Goal: Information Seeking & Learning: Learn about a topic

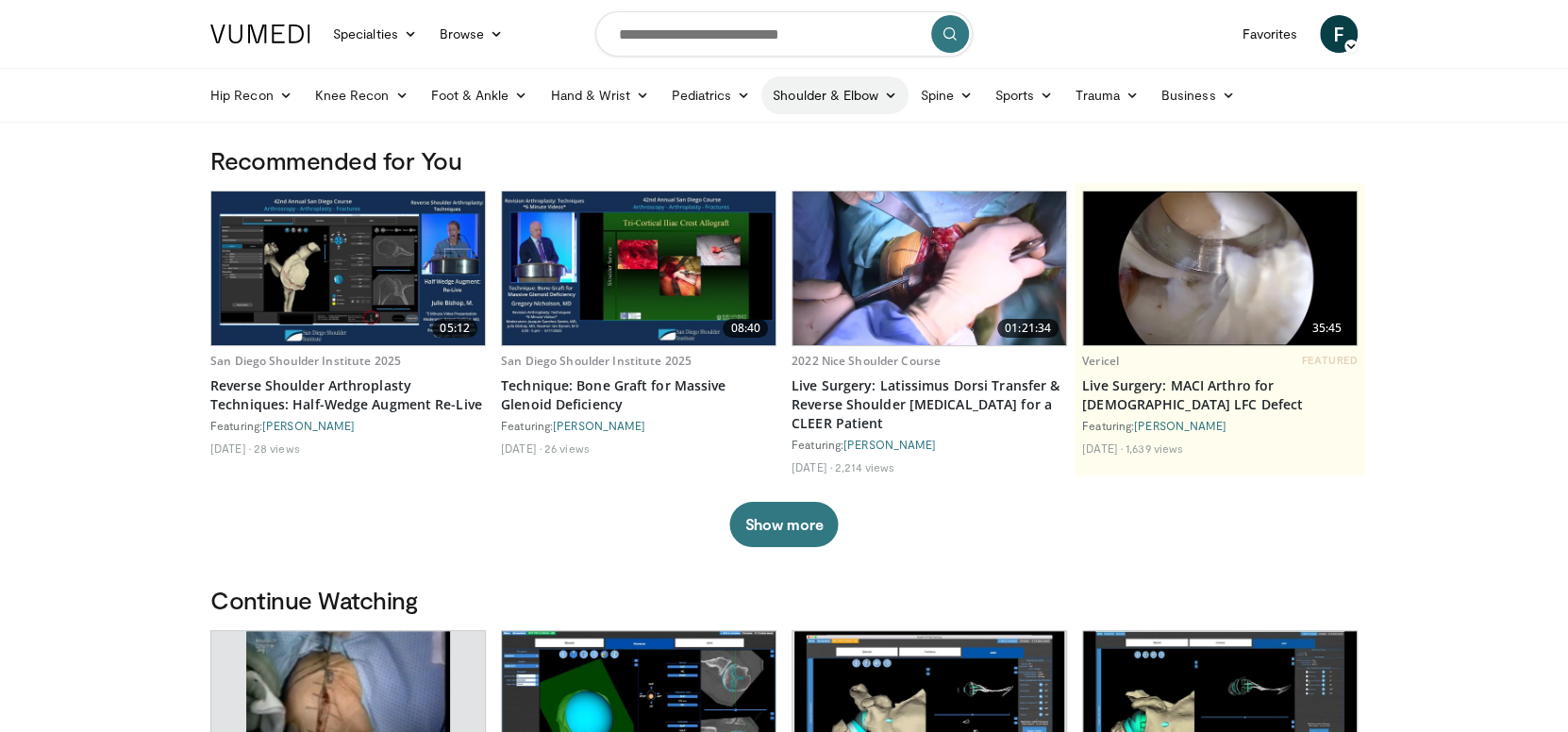
click at [847, 90] on link "Shoulder & Elbow" at bounding box center [836, 96] width 148 height 38
click at [741, 166] on link "Shoulder" at bounding box center [795, 168] width 224 height 30
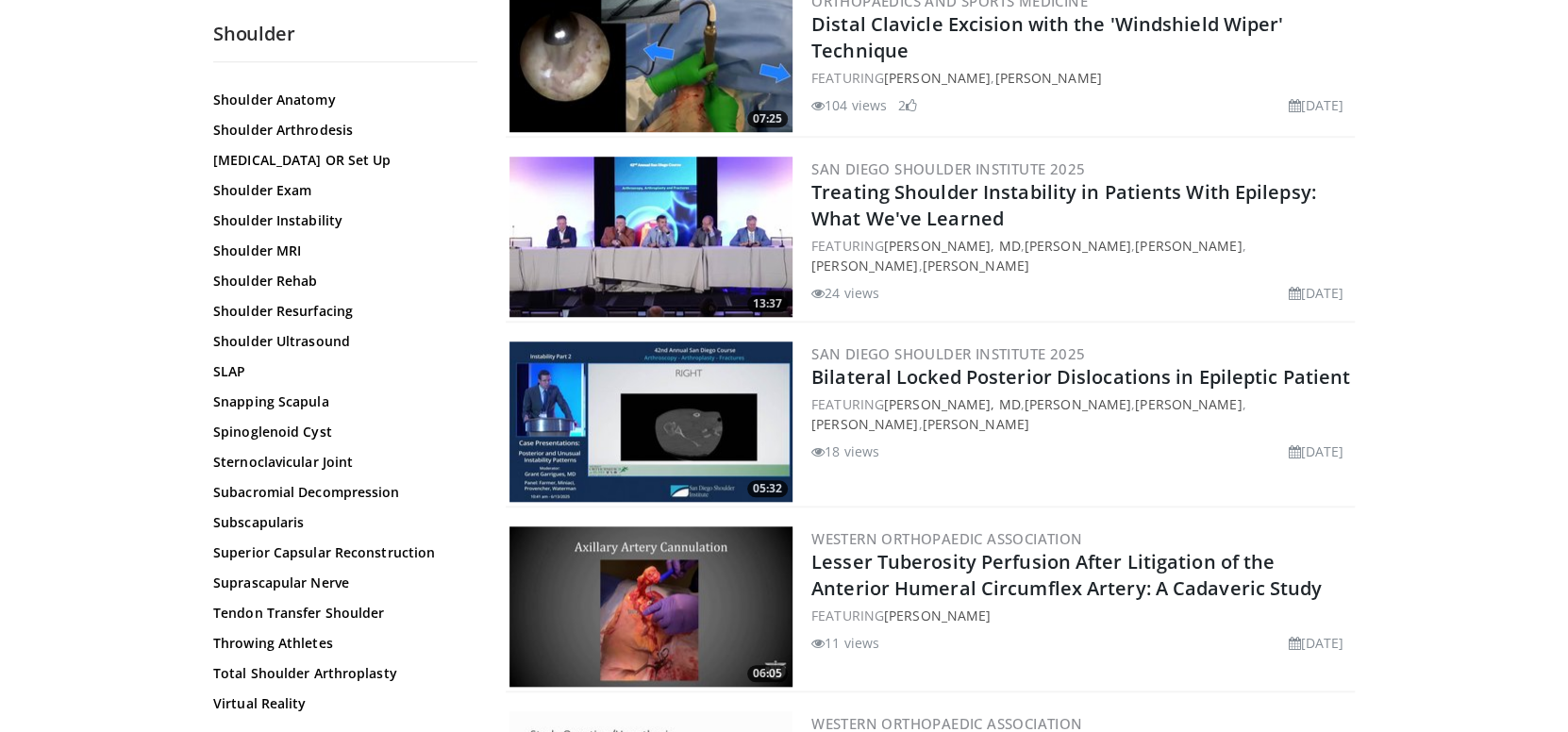
scroll to position [1037, 0]
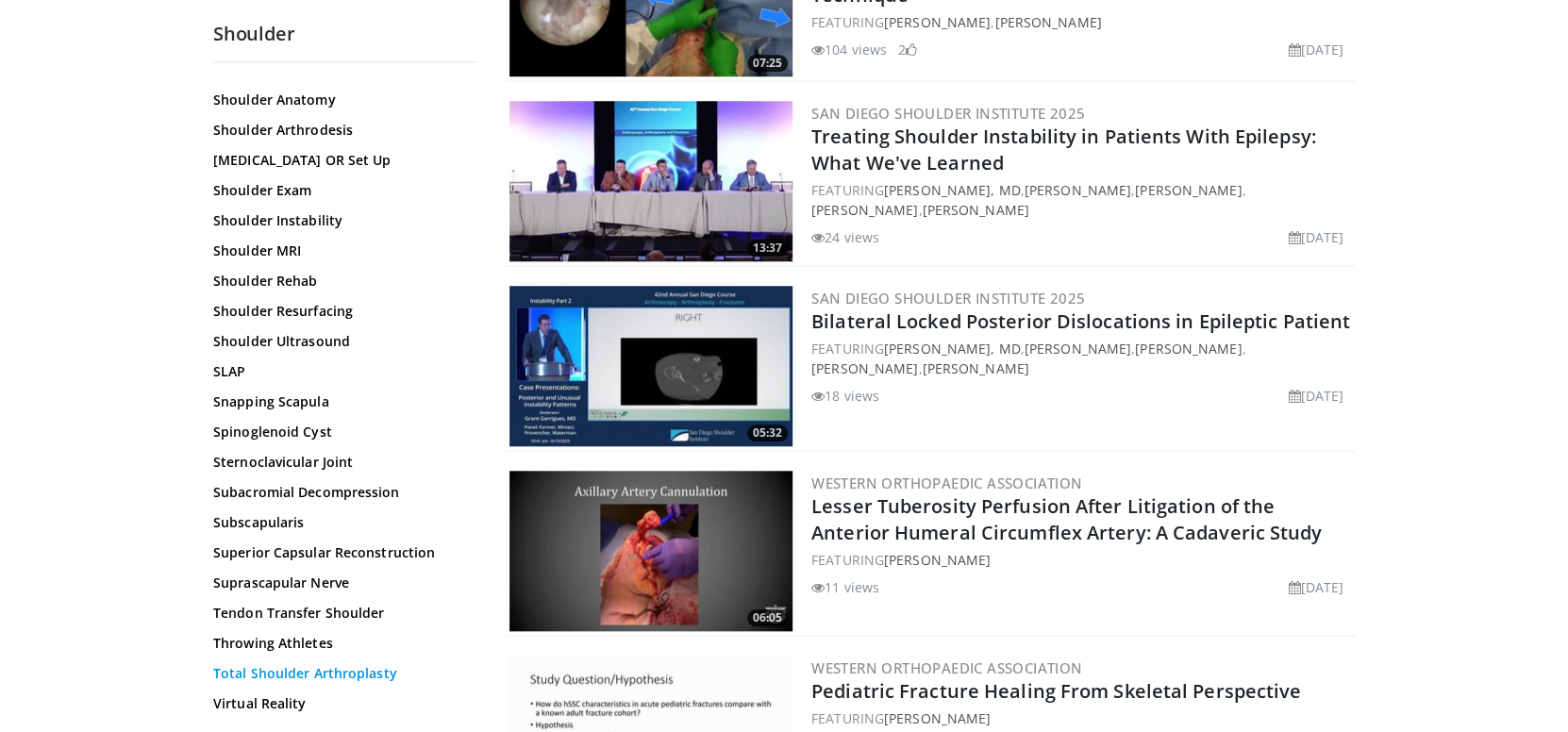
click at [285, 673] on link "Total Shoulder Arthroplasty" at bounding box center [340, 673] width 255 height 19
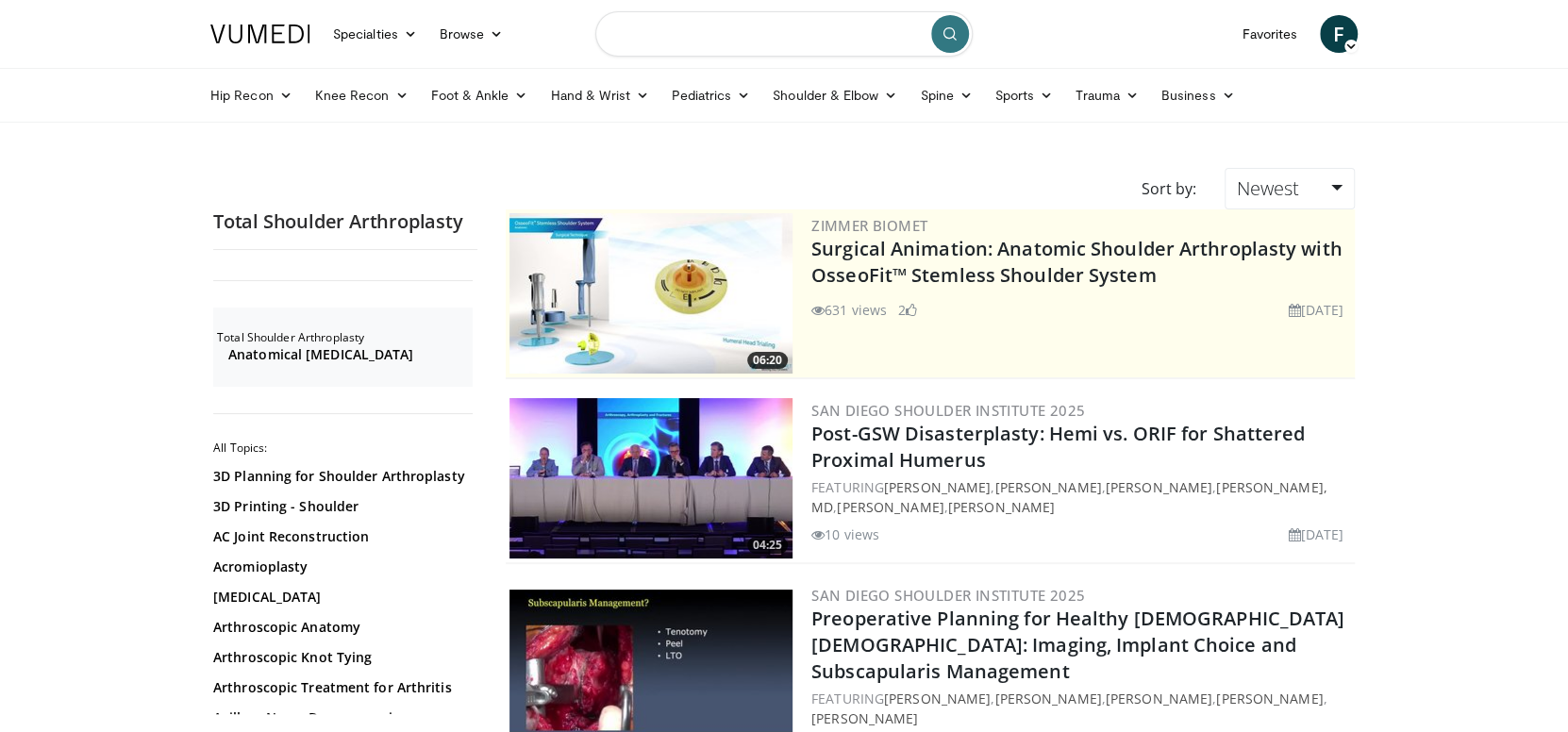
click at [621, 33] on input "Search topics, interventions" at bounding box center [784, 34] width 378 height 45
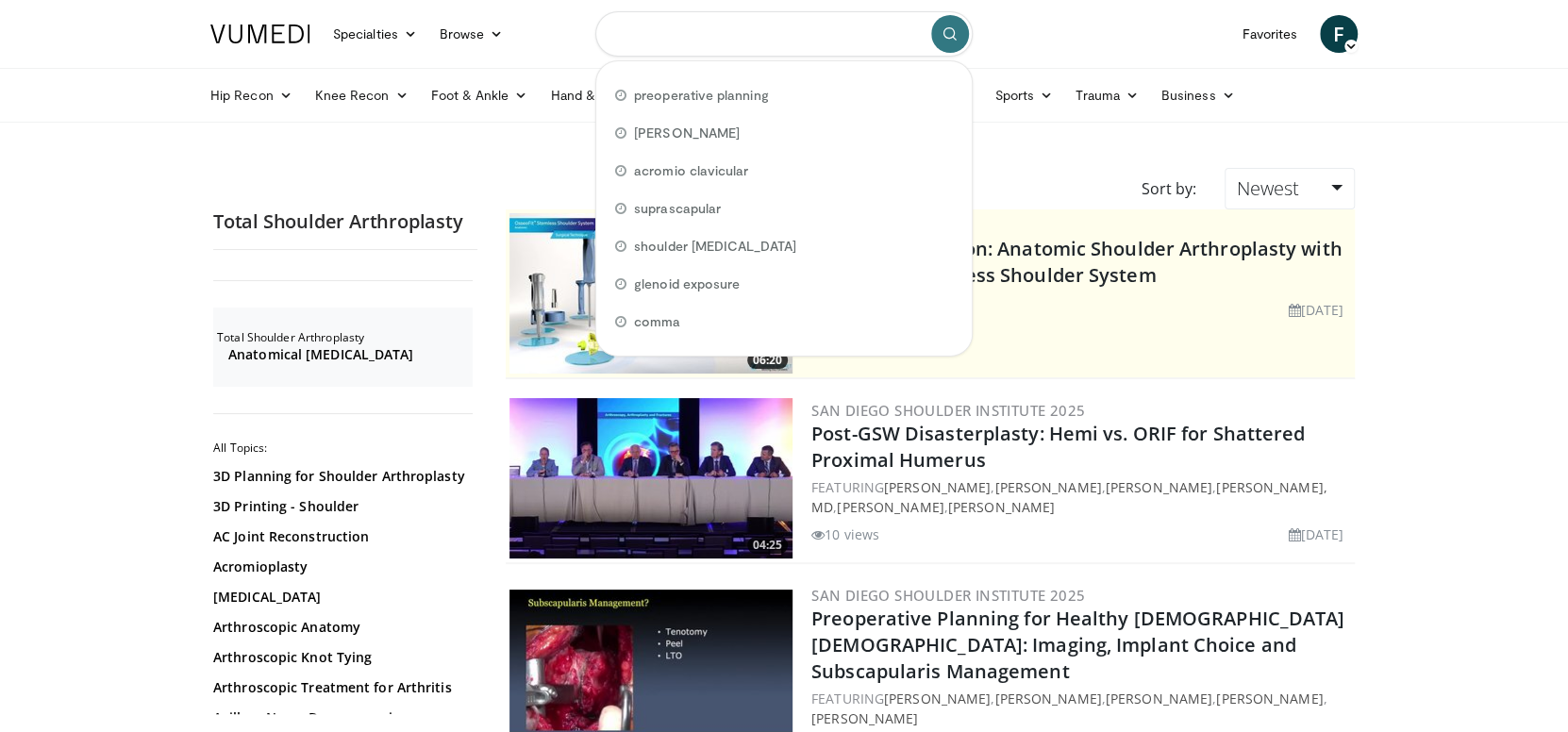
type input "*"
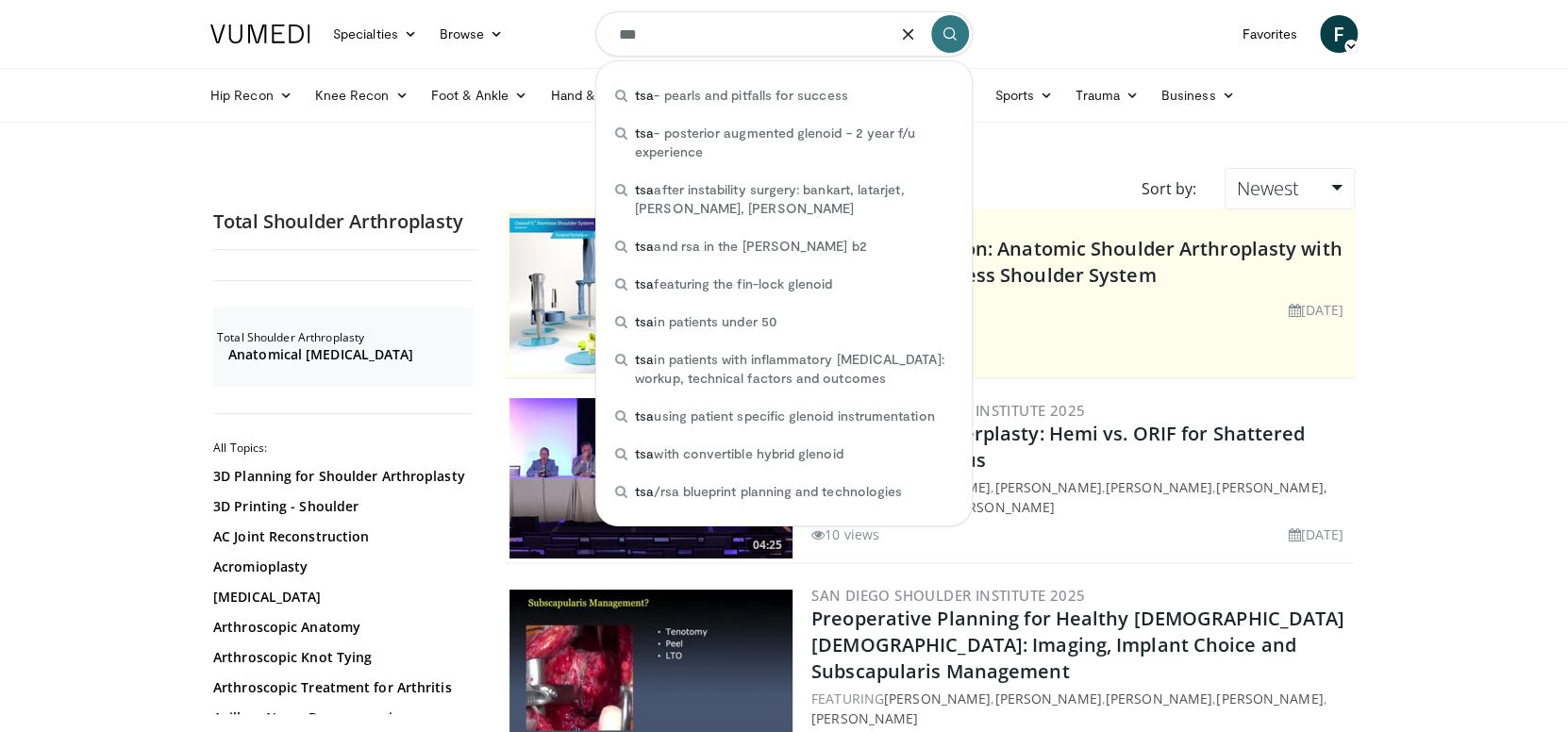
drag, startPoint x: 629, startPoint y: 35, endPoint x: 612, endPoint y: 44, distance: 19.2
click at [628, 35] on input "***" at bounding box center [784, 34] width 378 height 45
click at [623, 35] on input "***" at bounding box center [784, 34] width 378 height 45
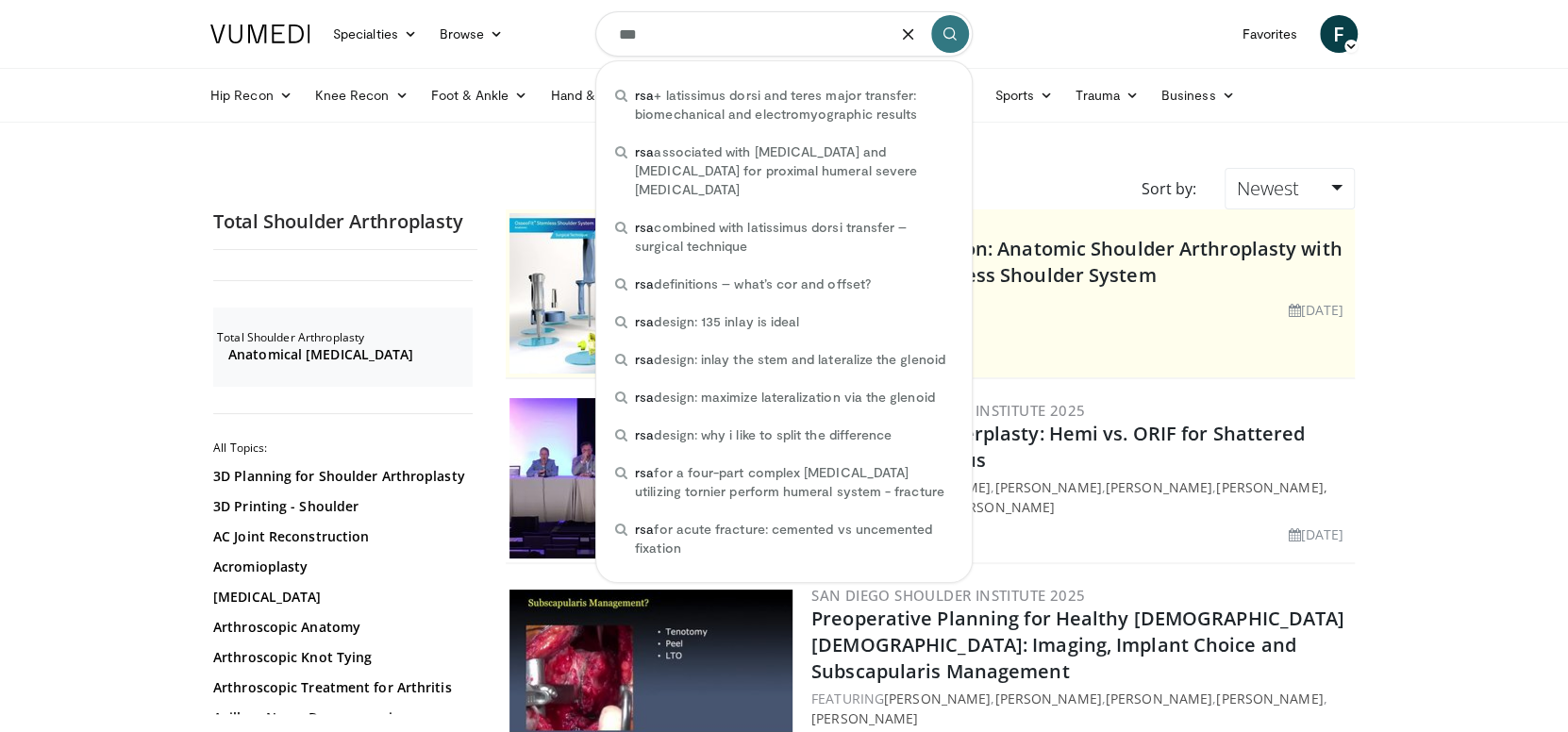
click at [693, 44] on input "***" at bounding box center [784, 34] width 378 height 45
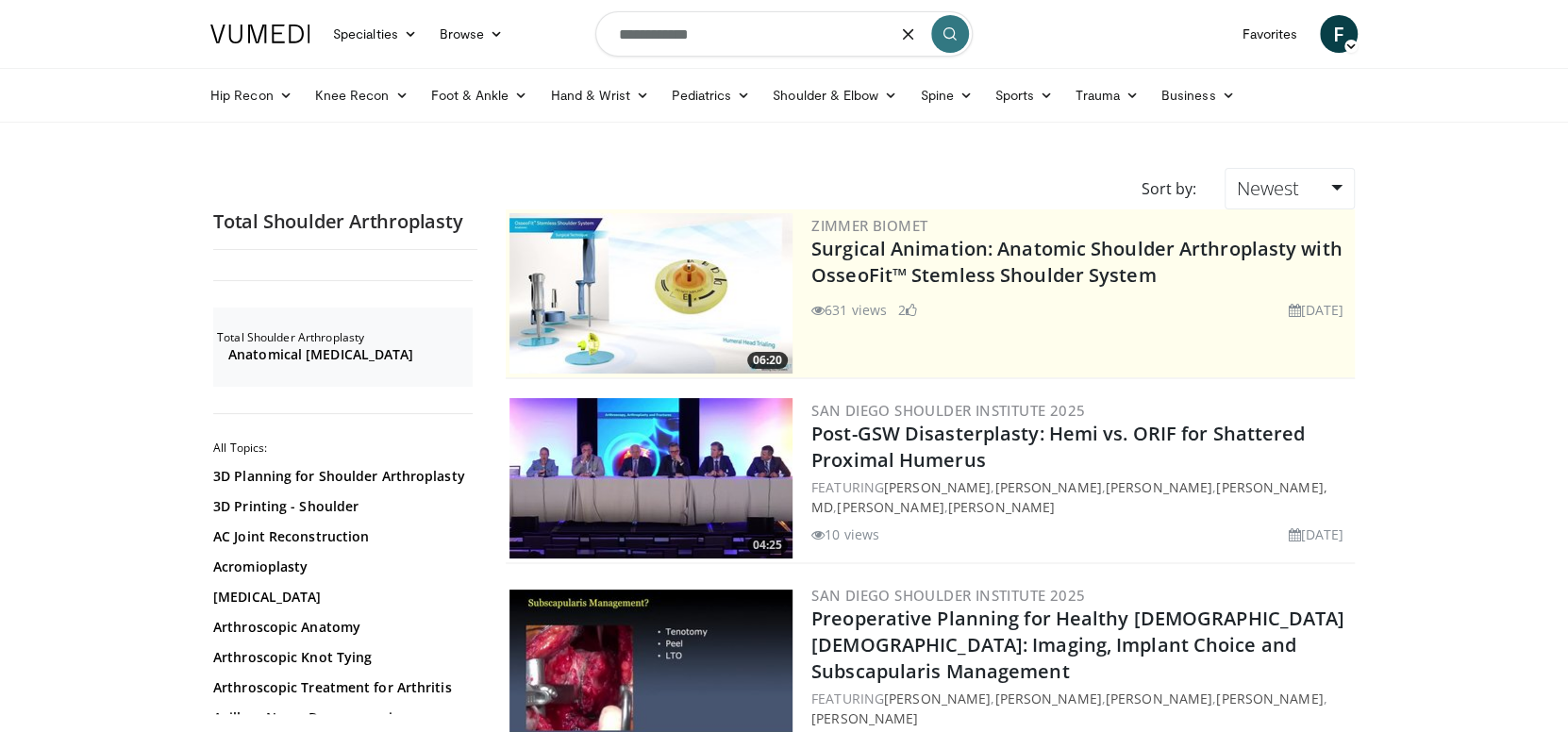
type input "**********"
click at [946, 38] on icon "submit" at bounding box center [950, 34] width 15 height 15
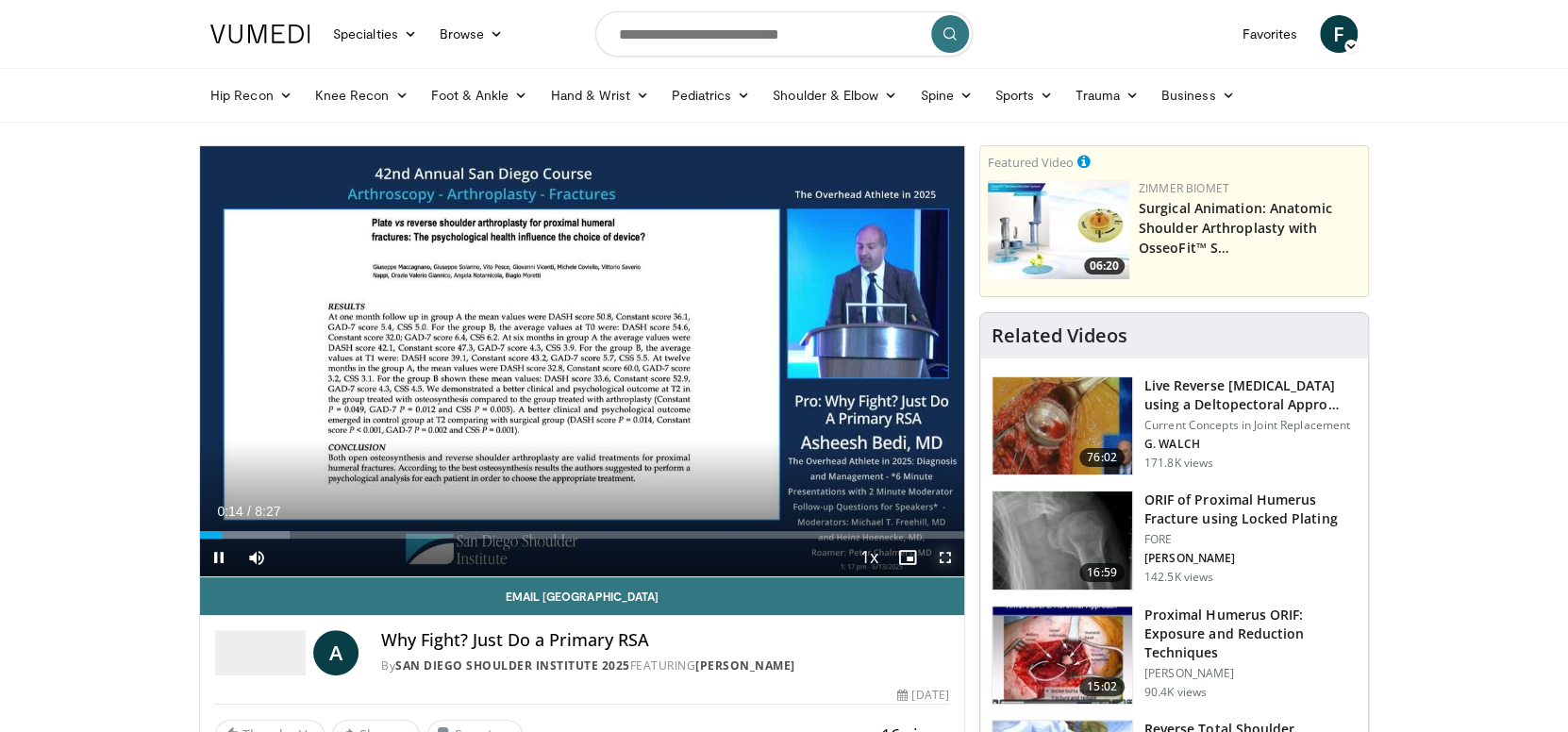
click at [944, 552] on span "Video Player" at bounding box center [945, 557] width 38 height 38
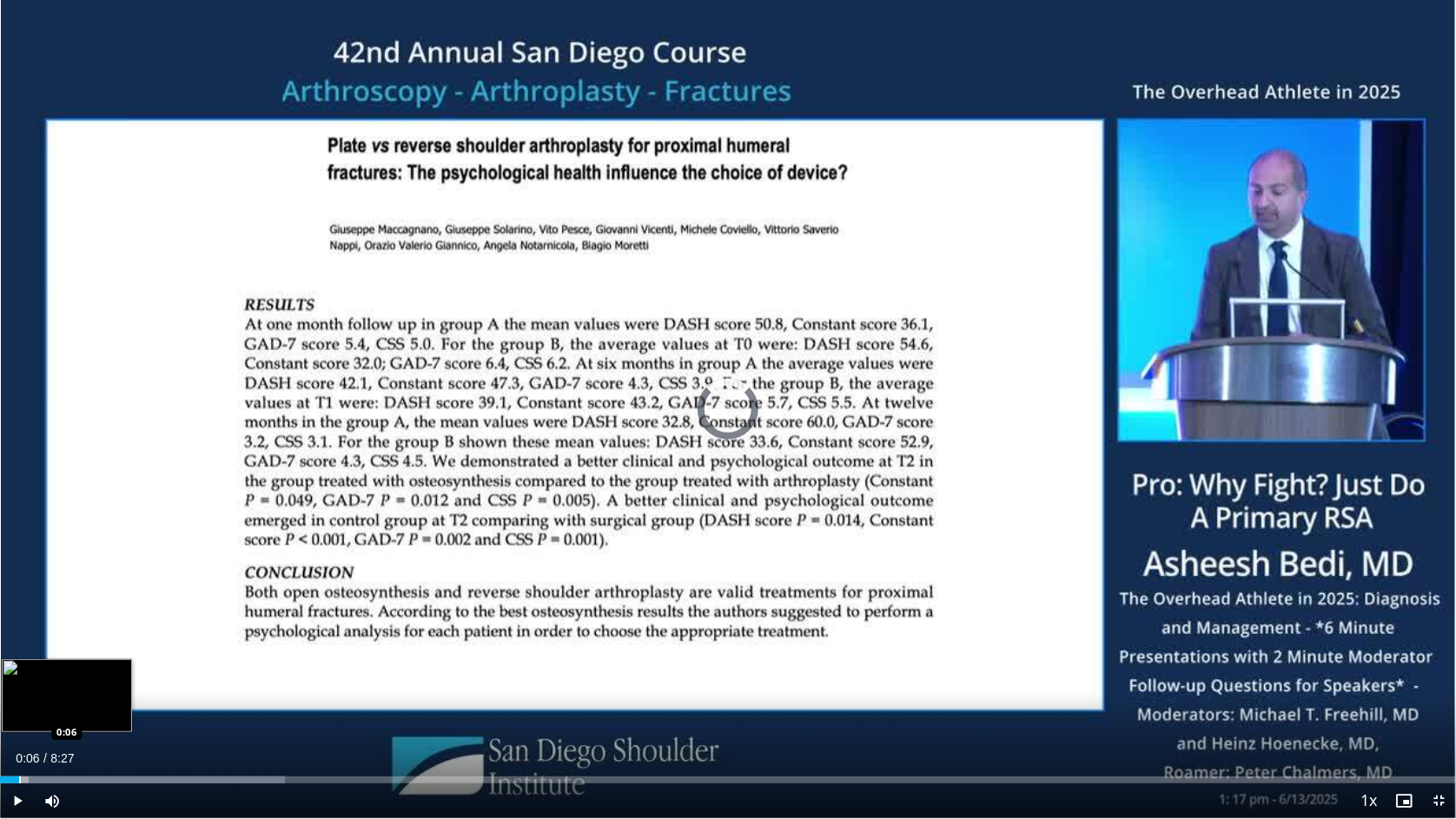
click at [18, 673] on div "Loaded : 19.55% 0:35 0:06" at bounding box center [728, 775] width 1456 height 17
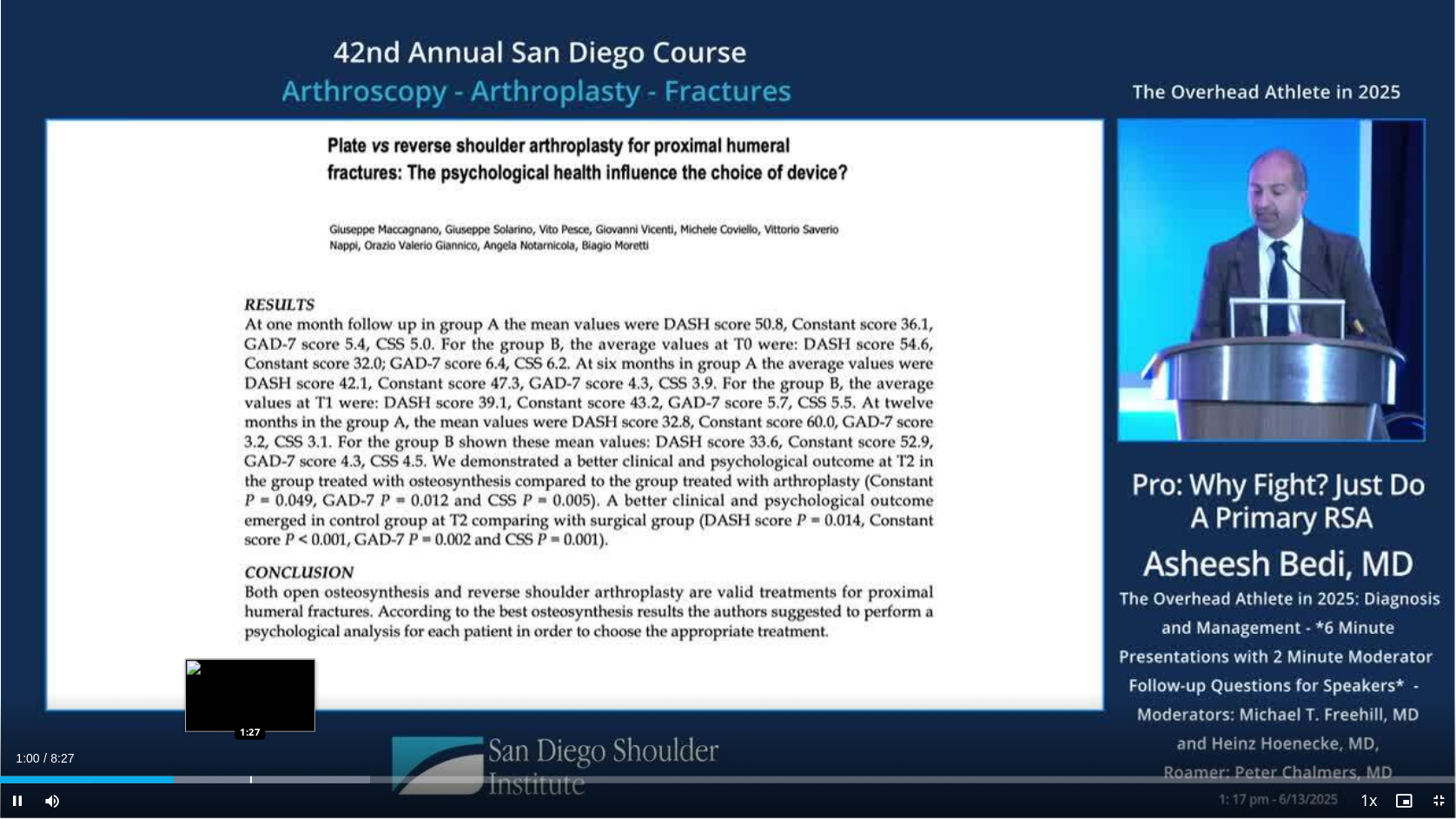
click at [249, 673] on div "Loaded : 25.41% 1:00 1:27" at bounding box center [728, 775] width 1456 height 17
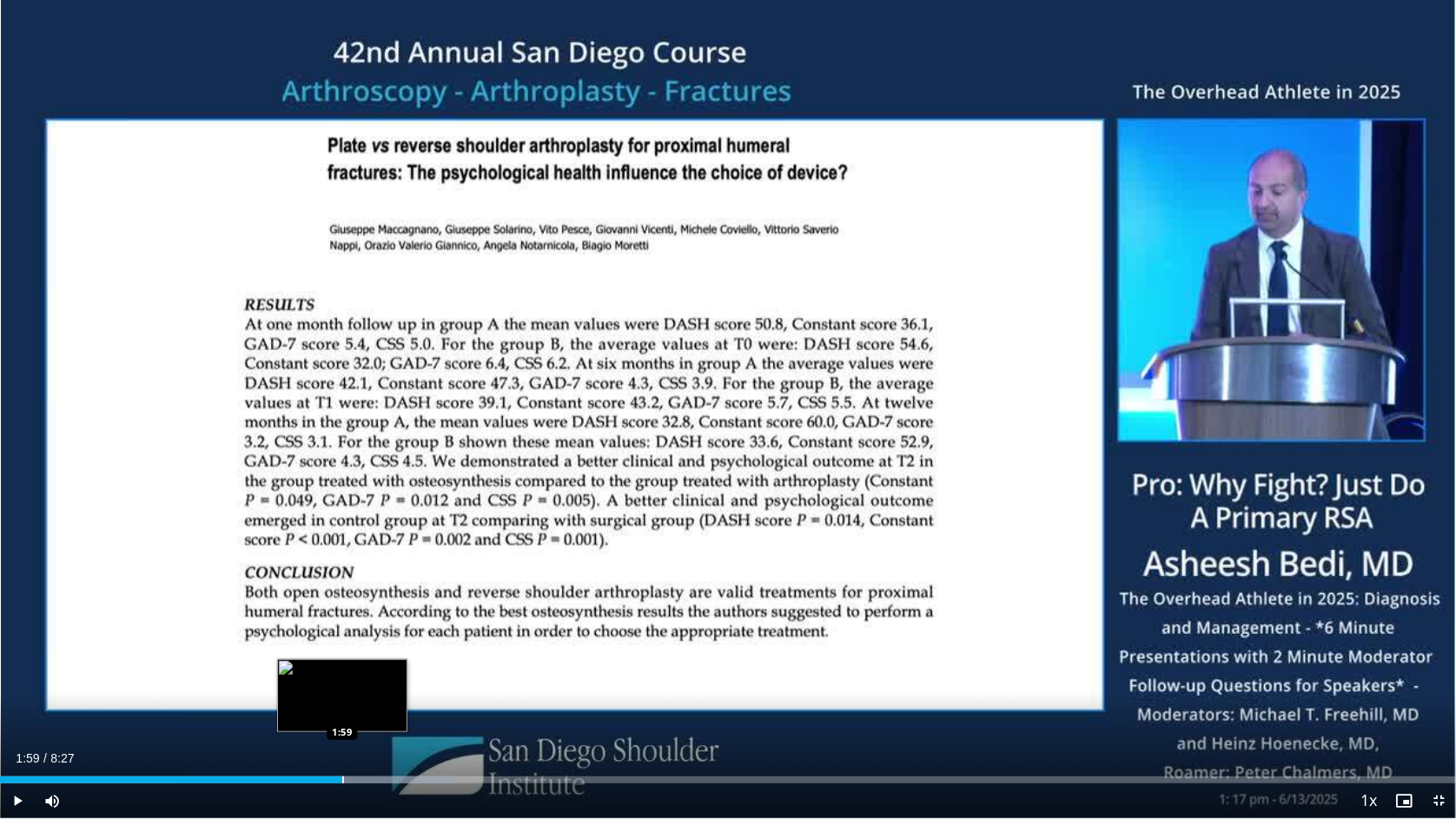
click at [342, 673] on div "Progress Bar" at bounding box center [343, 780] width 2 height 7
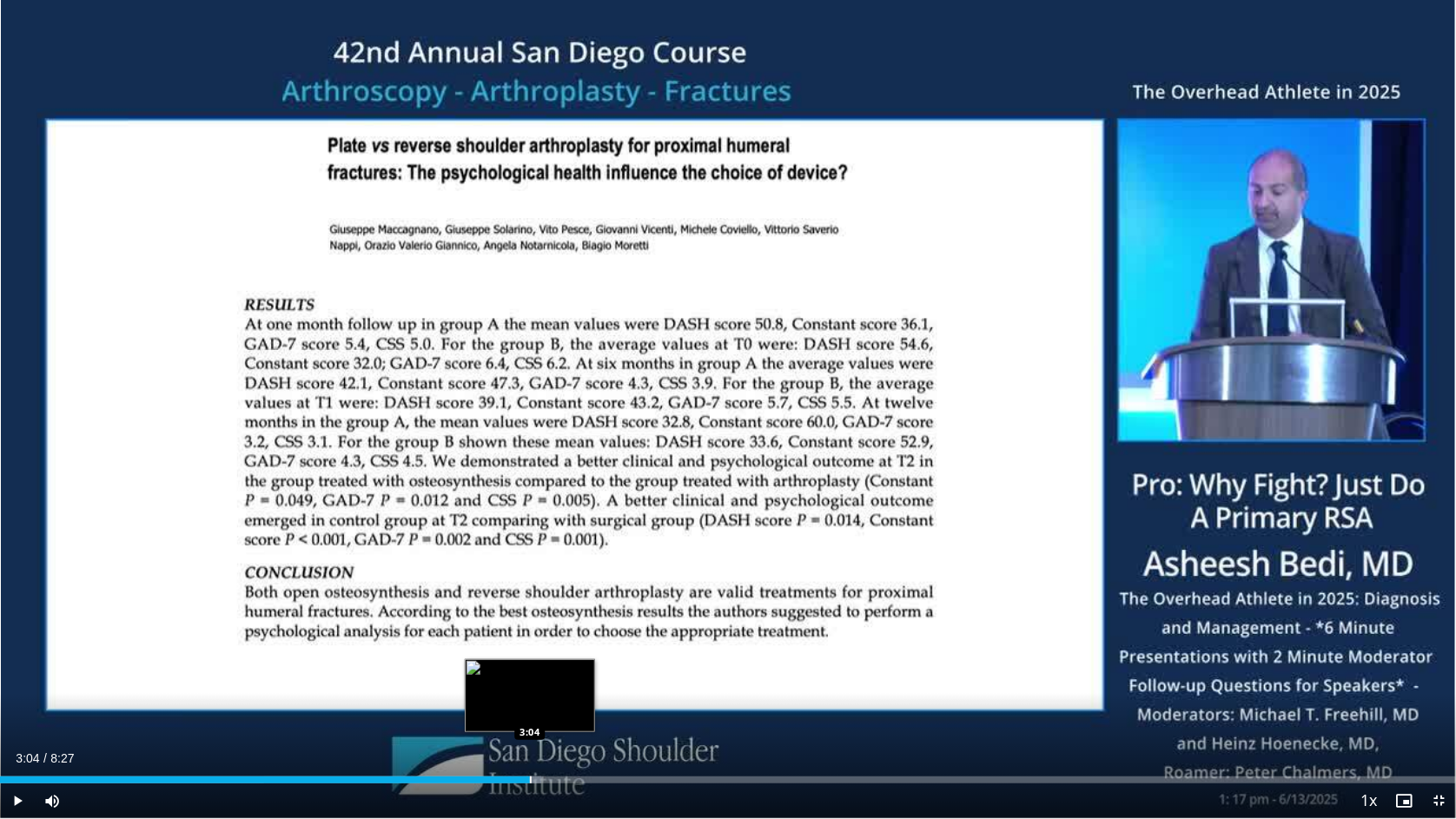
click at [530, 673] on div "Progress Bar" at bounding box center [531, 780] width 2 height 7
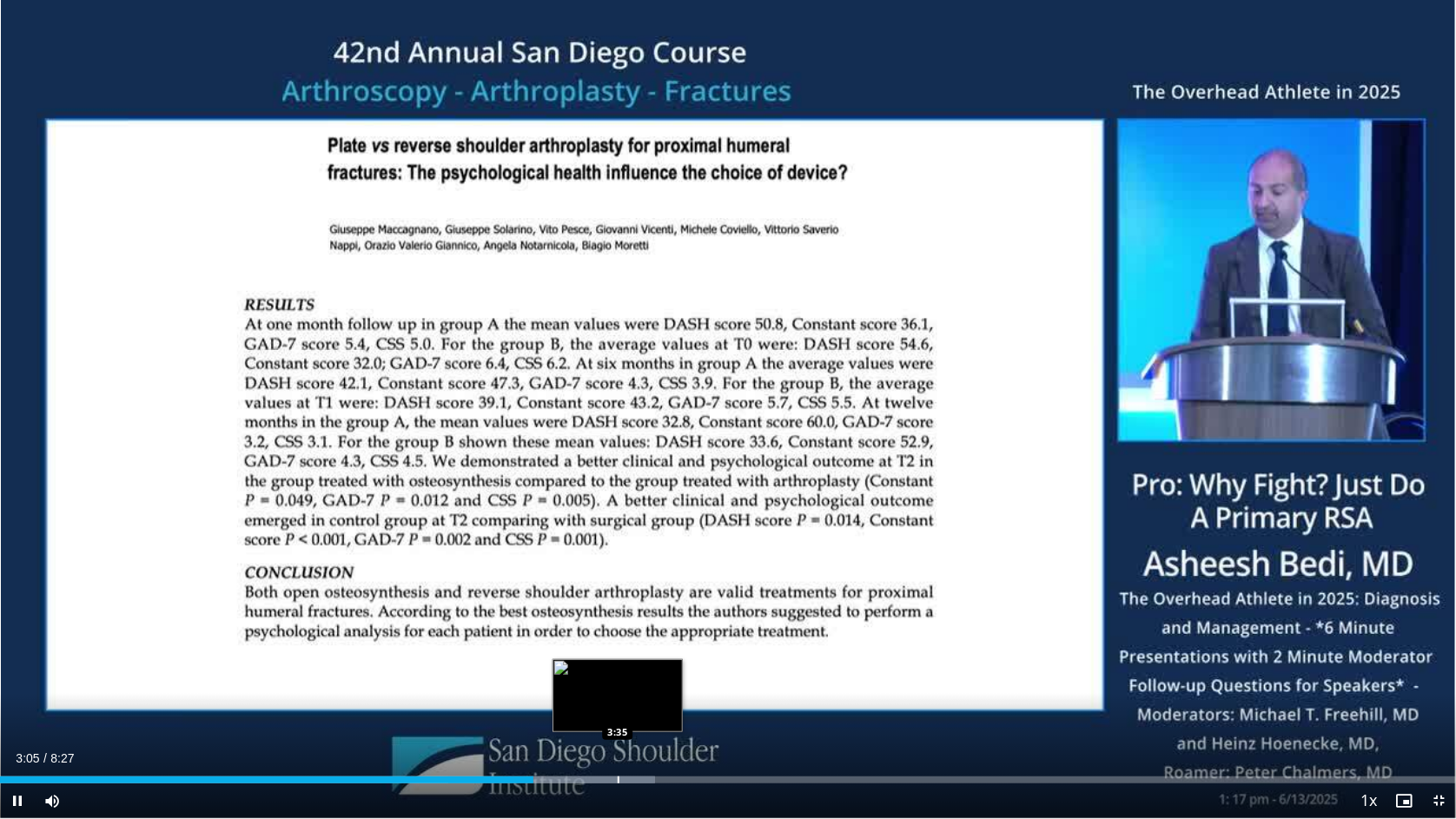
click at [620, 673] on div "Progress Bar" at bounding box center [619, 780] width 2 height 7
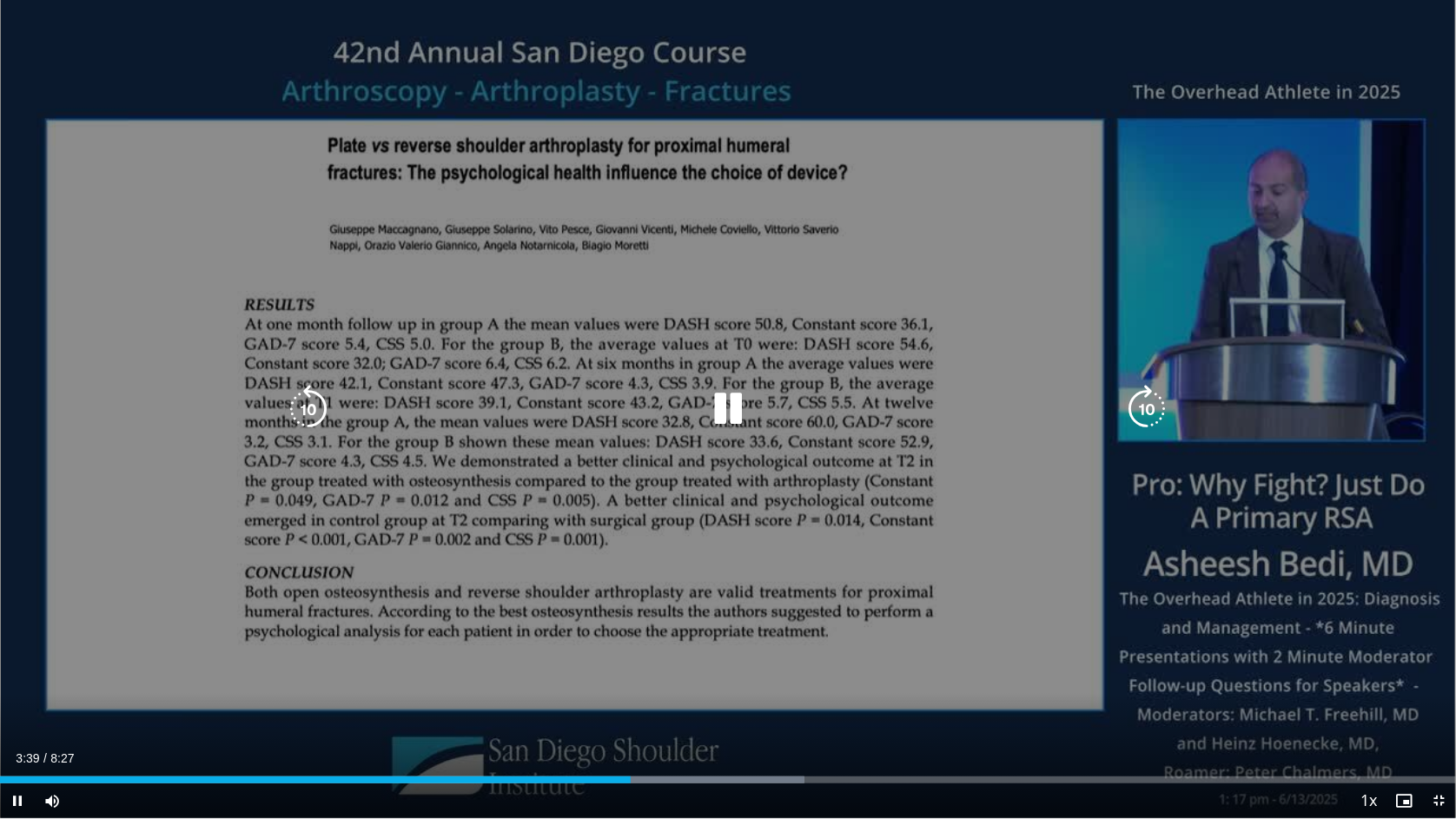
click at [228, 519] on div "10 seconds Tap to unmute" at bounding box center [728, 409] width 1456 height 818
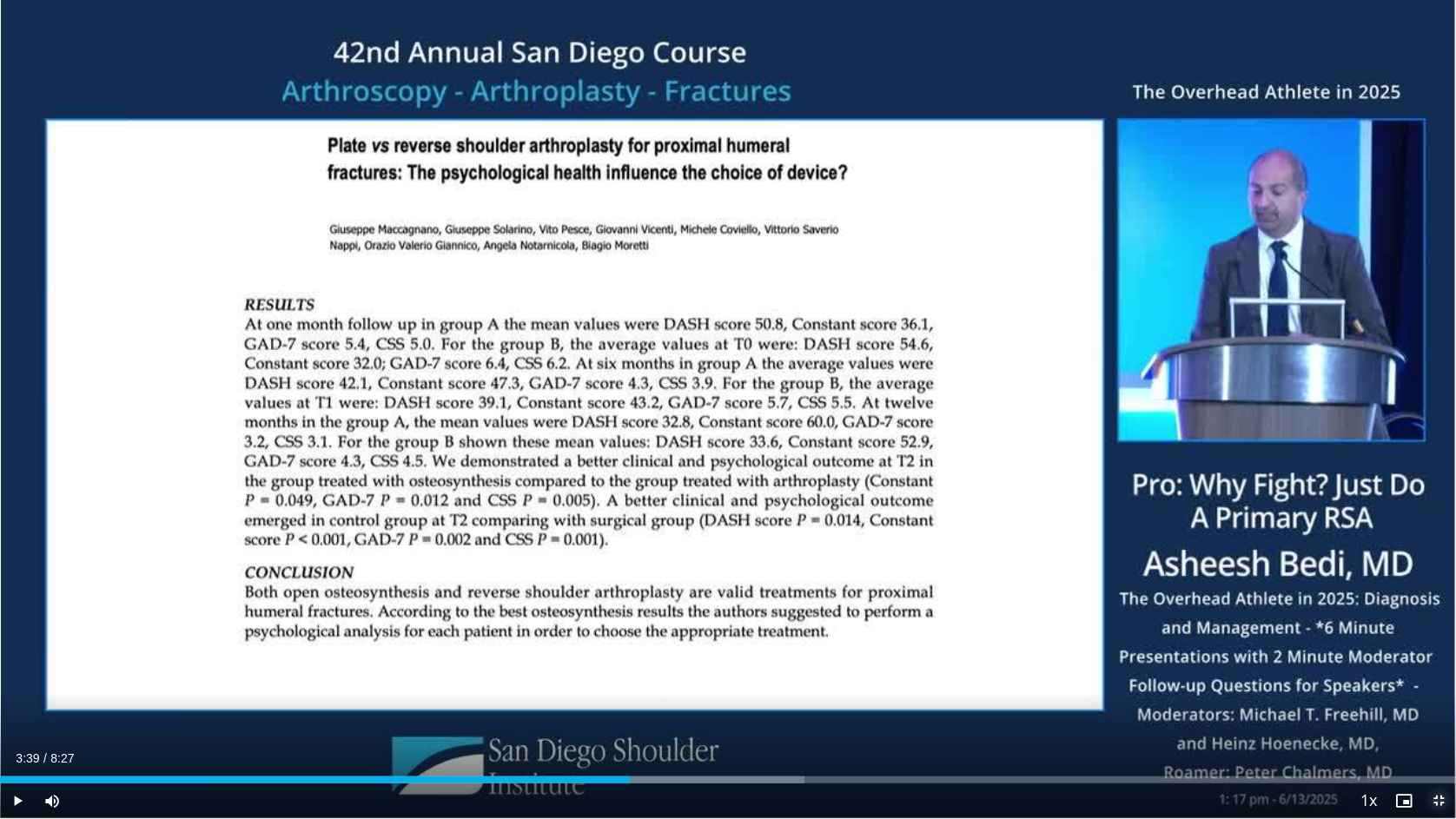
click at [1442, 673] on span "Video Player" at bounding box center [1439, 801] width 35 height 35
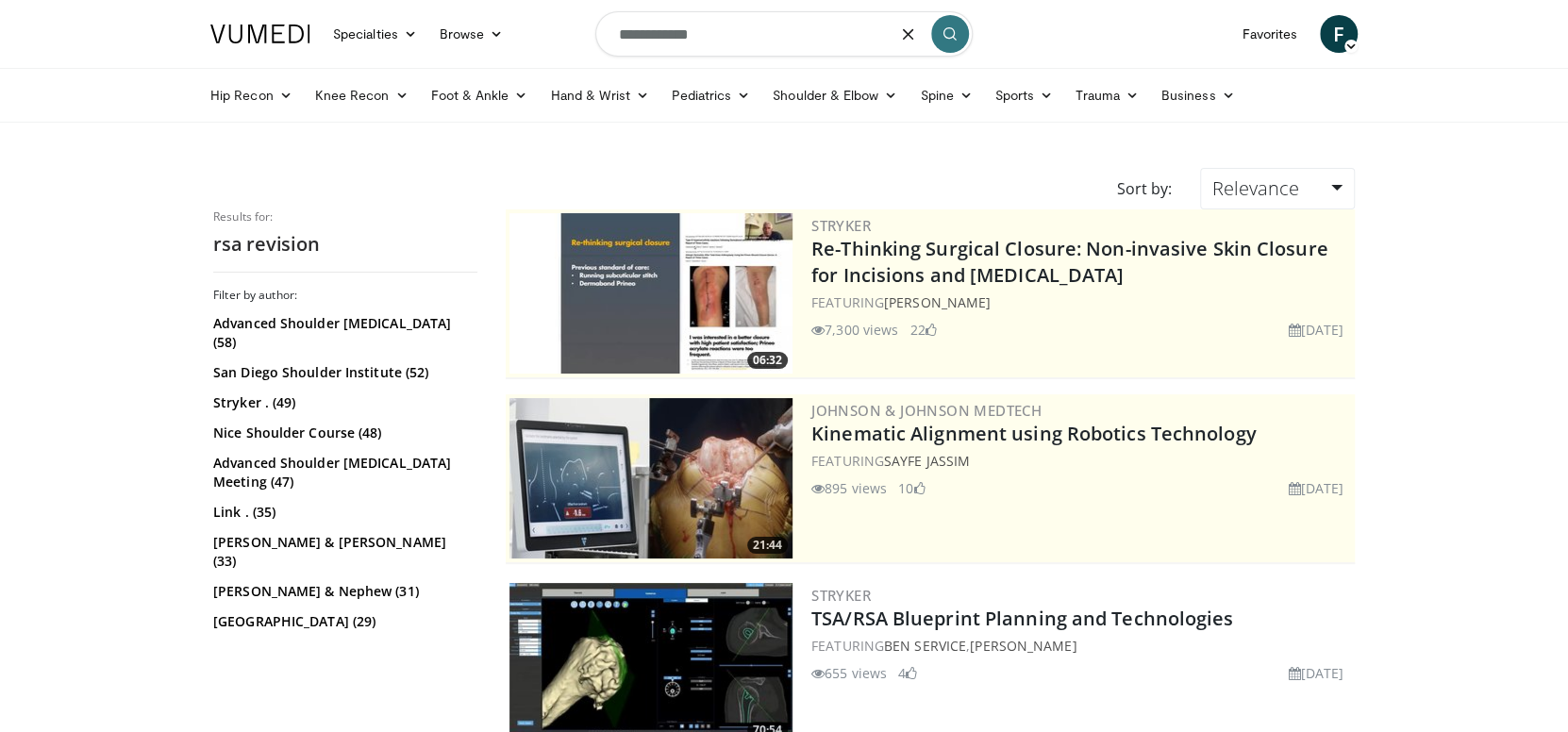
drag, startPoint x: 639, startPoint y: 36, endPoint x: 613, endPoint y: 34, distance: 26.1
click at [613, 34] on input "**********" at bounding box center [784, 34] width 378 height 45
type input "**********"
click at [947, 30] on icon "submit" at bounding box center [950, 34] width 15 height 15
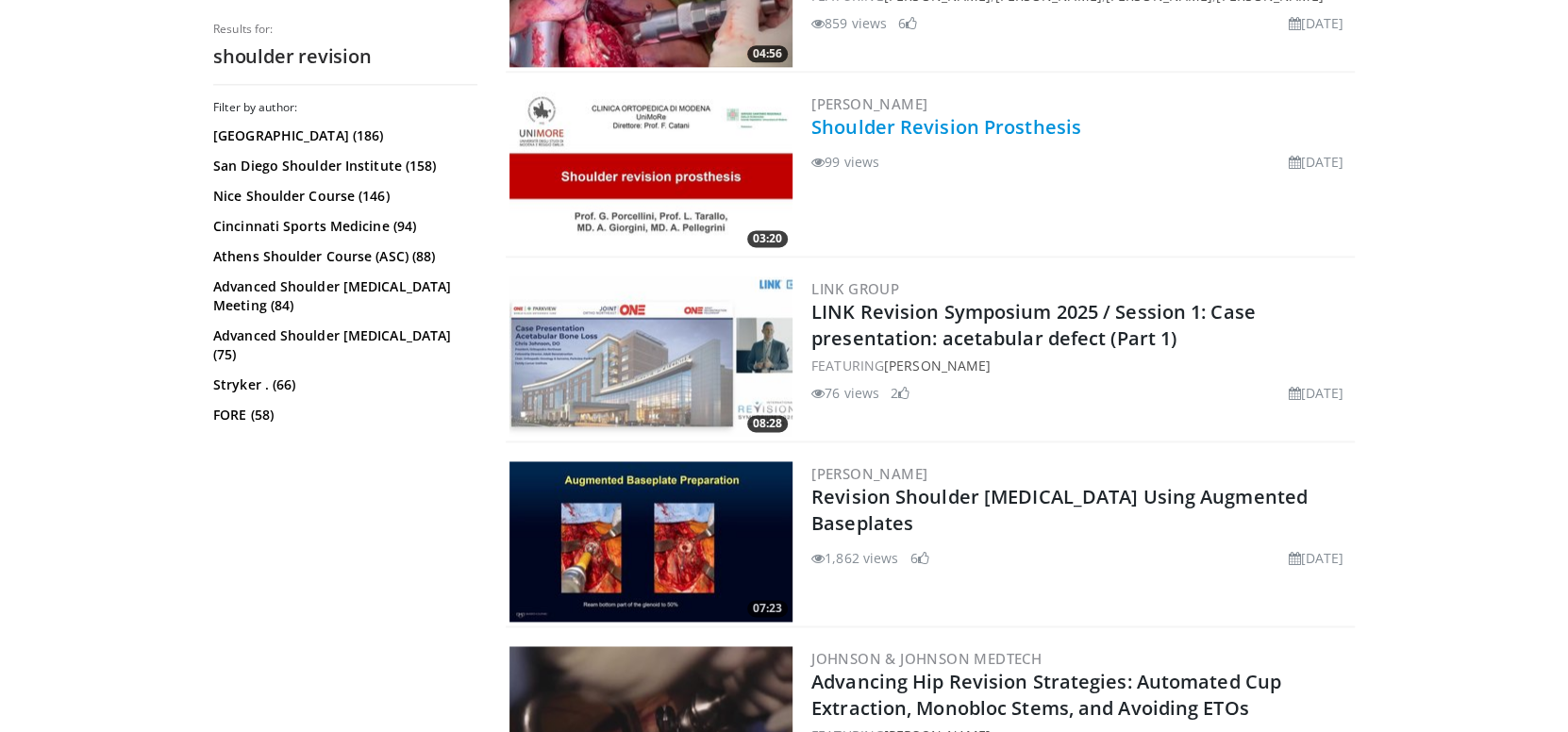
scroll to position [1603, 0]
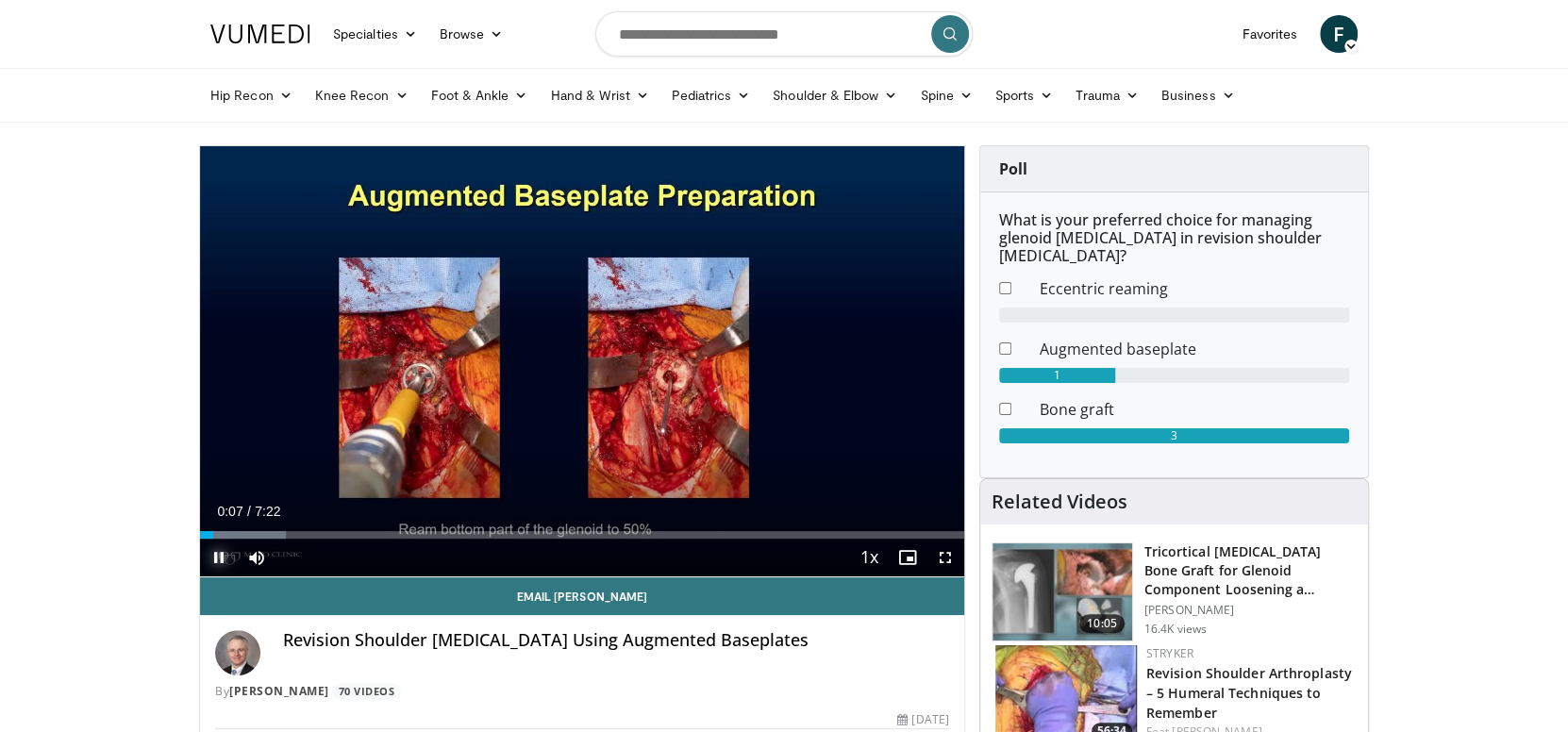
click at [214, 551] on span "Video Player" at bounding box center [219, 557] width 38 height 38
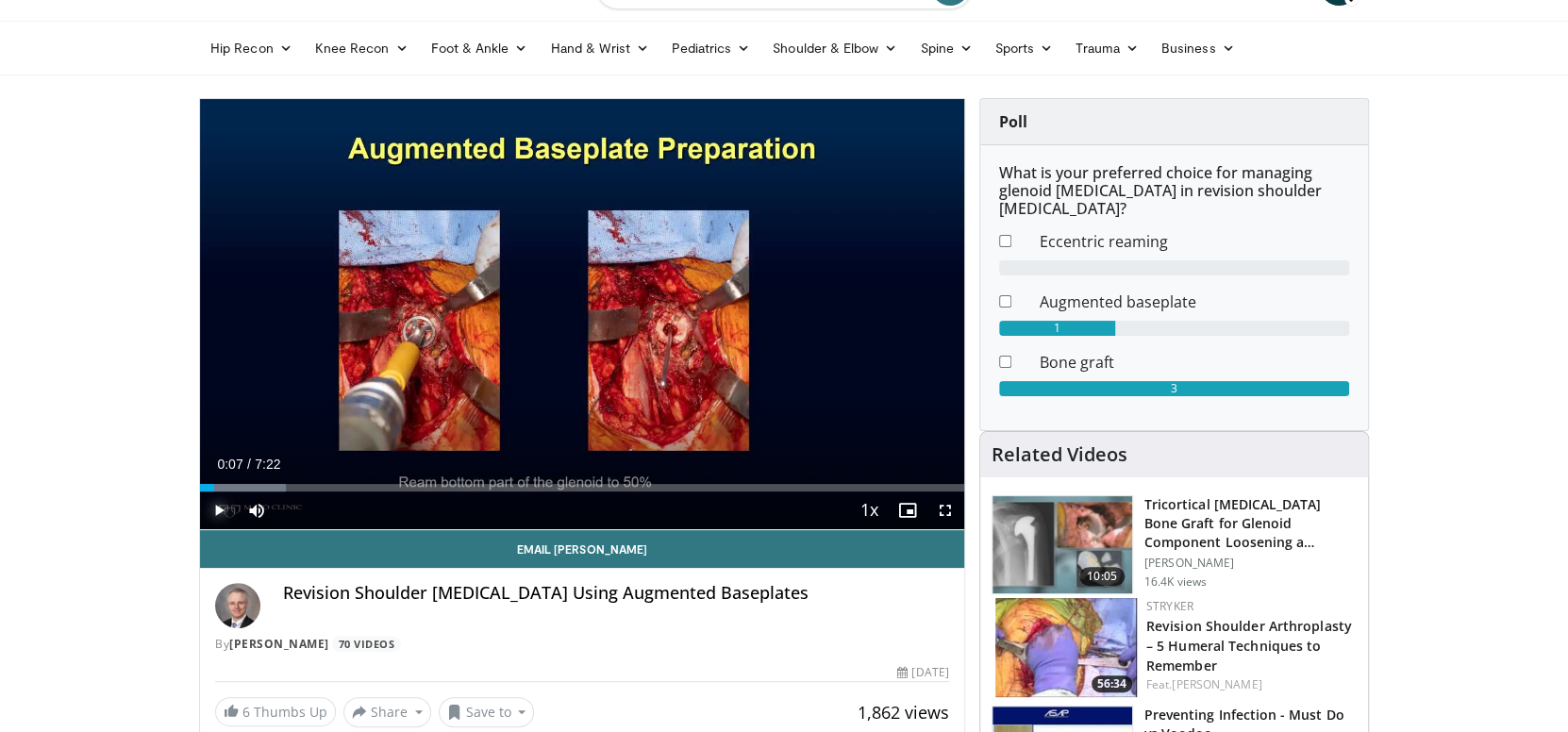
scroll to position [95, 0]
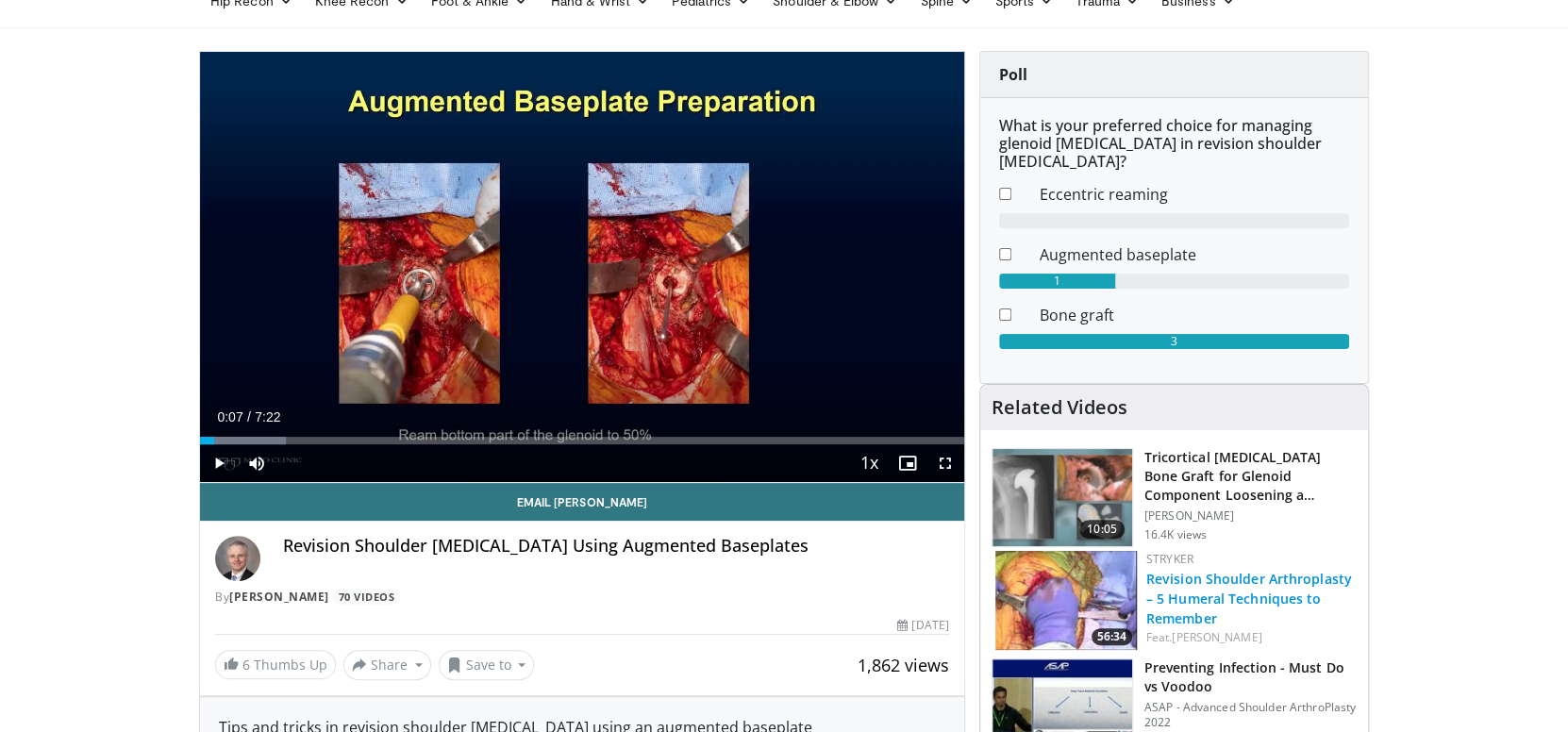
click at [1198, 582] on link "Revision Shoulder Arthroplasty – 5 Humeral Techniques to Remember" at bounding box center [1248, 598] width 205 height 58
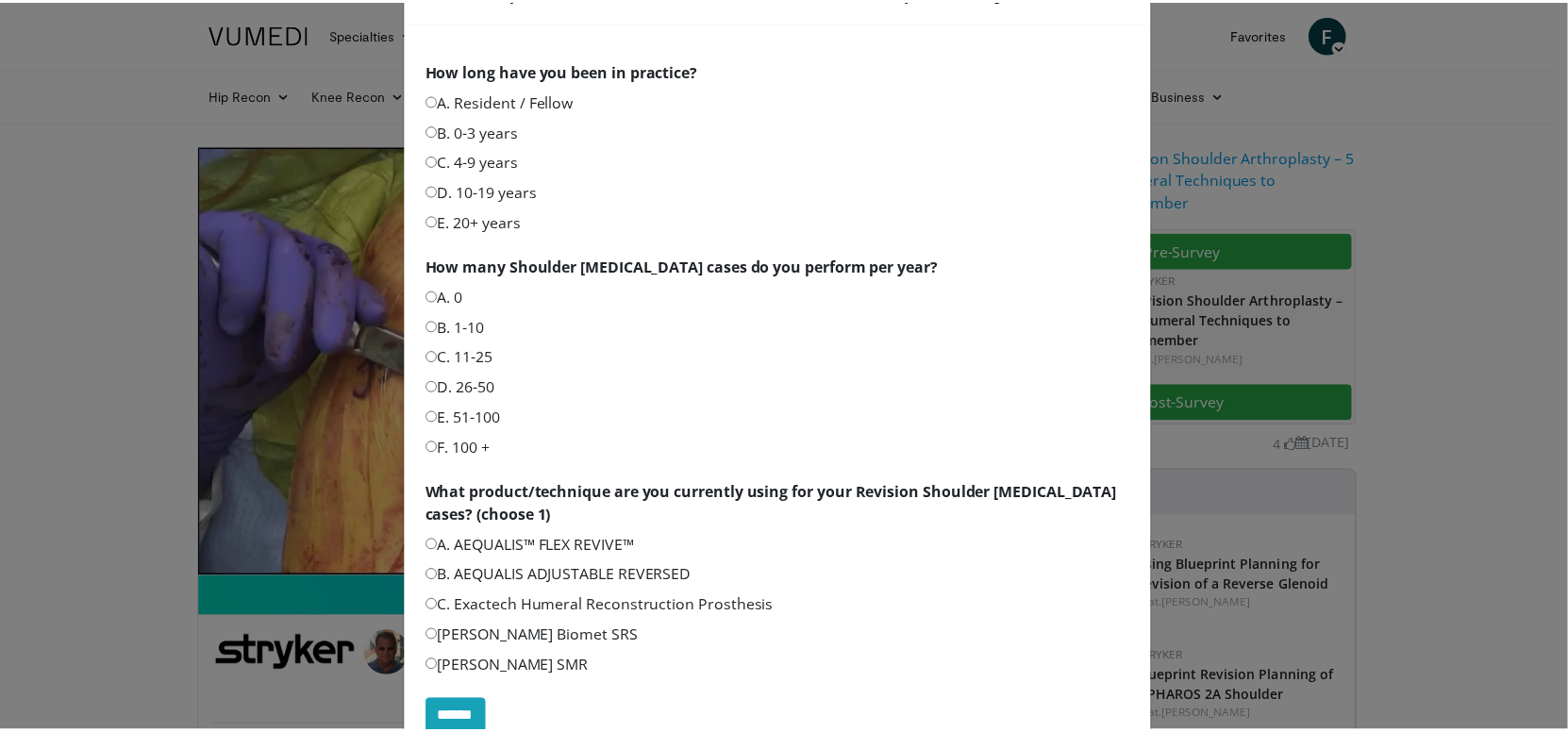
scroll to position [283, 0]
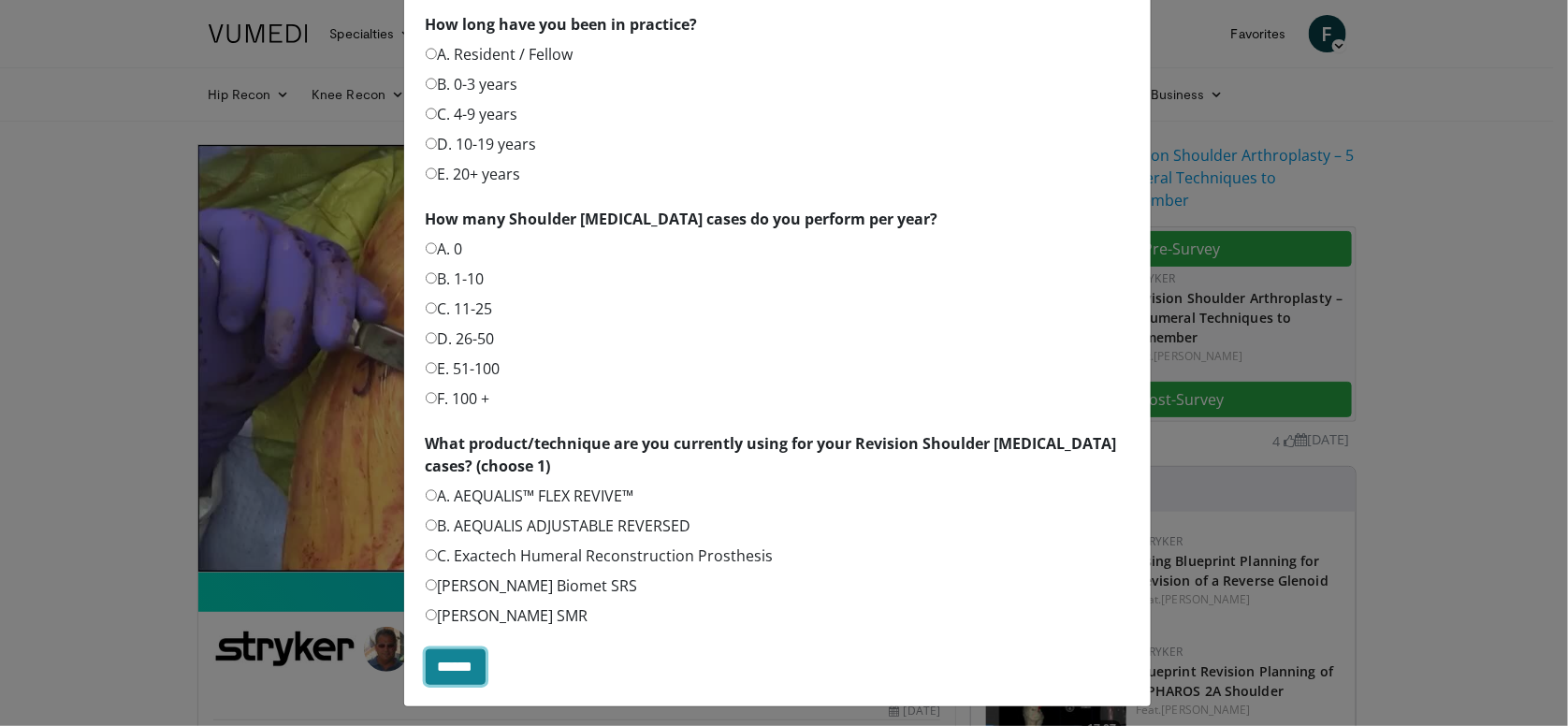
click at [443, 664] on input "******" at bounding box center [456, 667] width 60 height 36
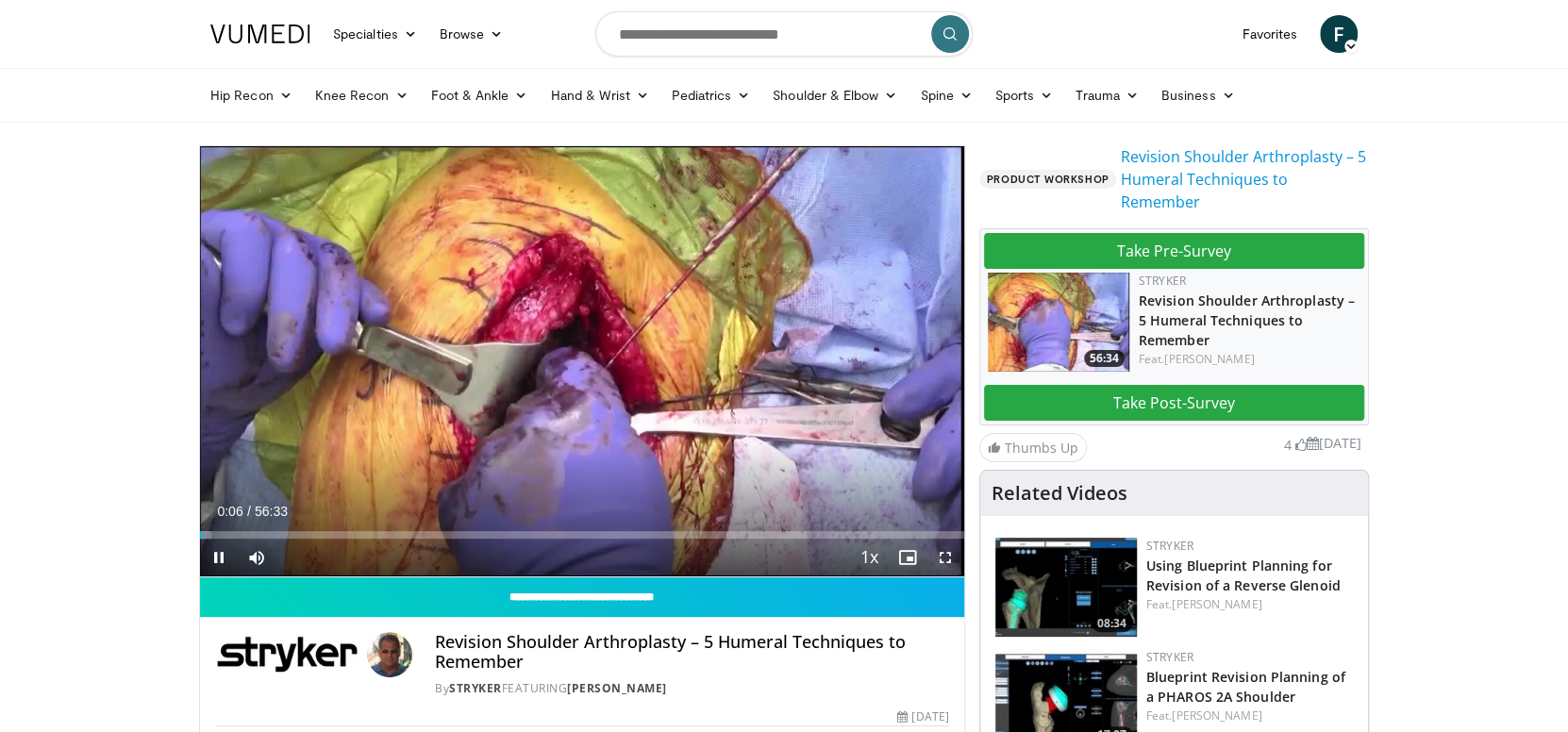
click at [941, 554] on span "Video Player" at bounding box center [945, 557] width 38 height 38
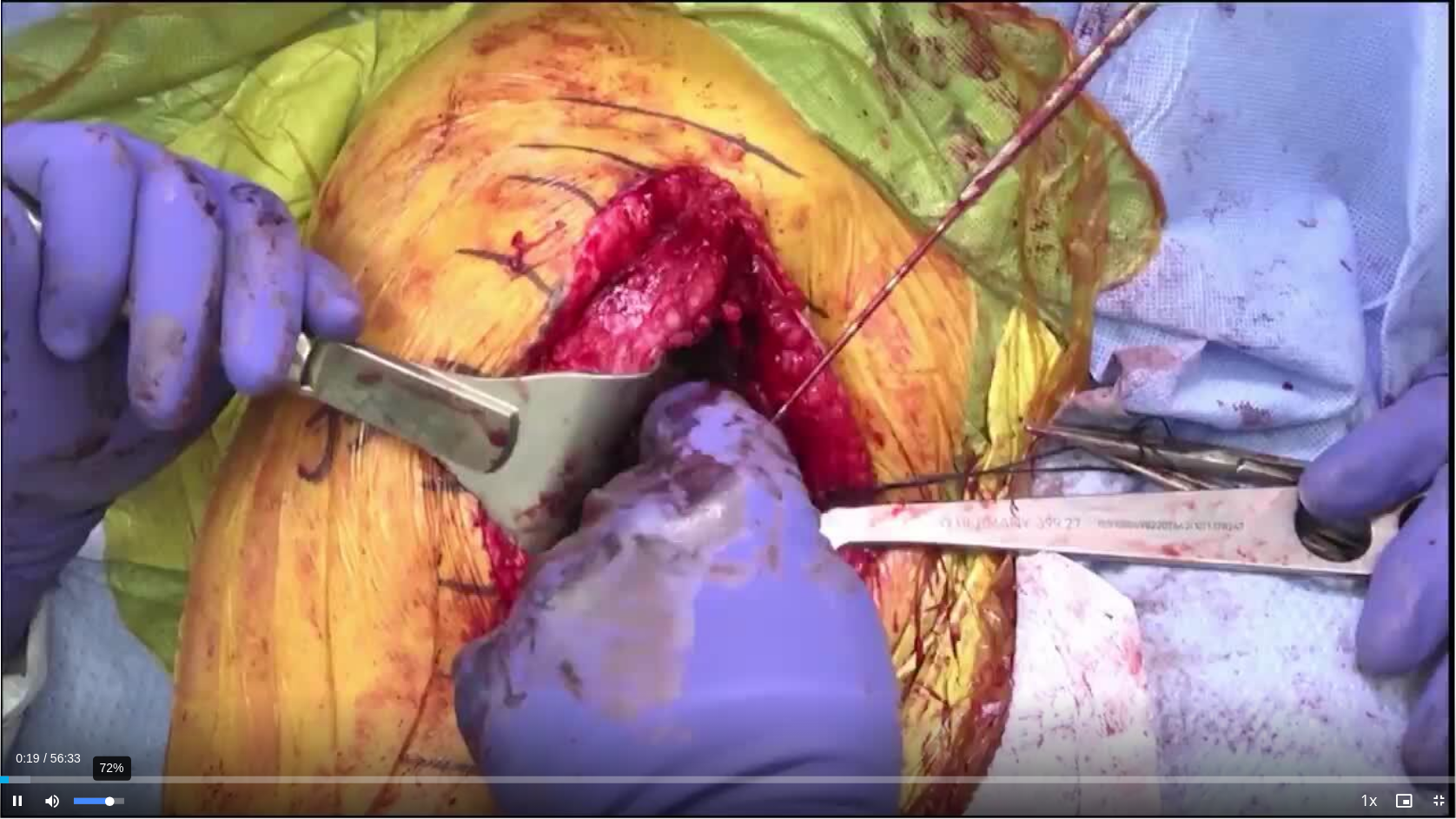
drag, startPoint x: 125, startPoint y: 798, endPoint x: 108, endPoint y: 798, distance: 17.0
click at [108, 673] on div "Volume Level" at bounding box center [91, 801] width 36 height 6
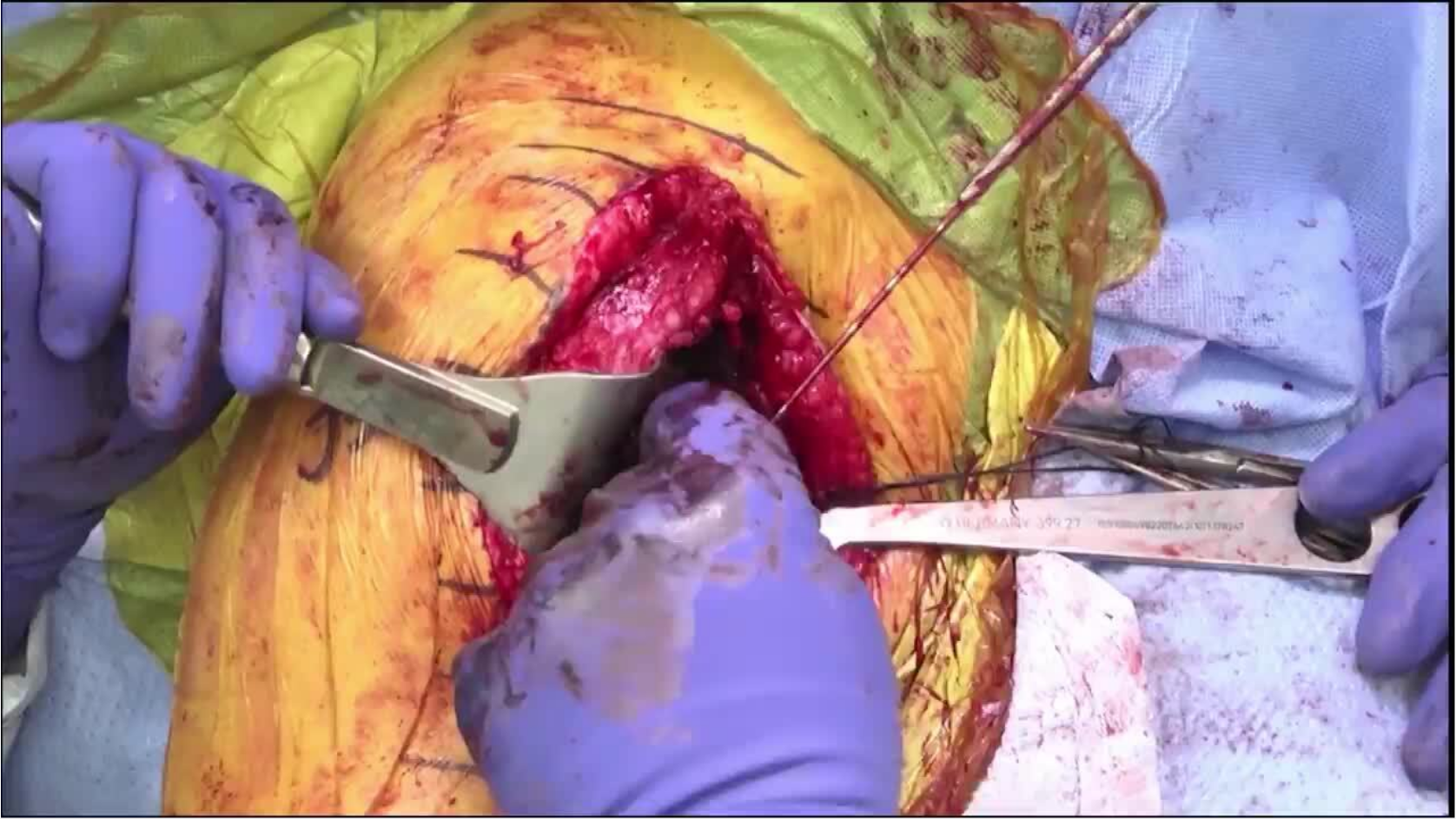
click at [141, 673] on div "10 seconds Tap to unmute" at bounding box center [728, 409] width 1456 height 818
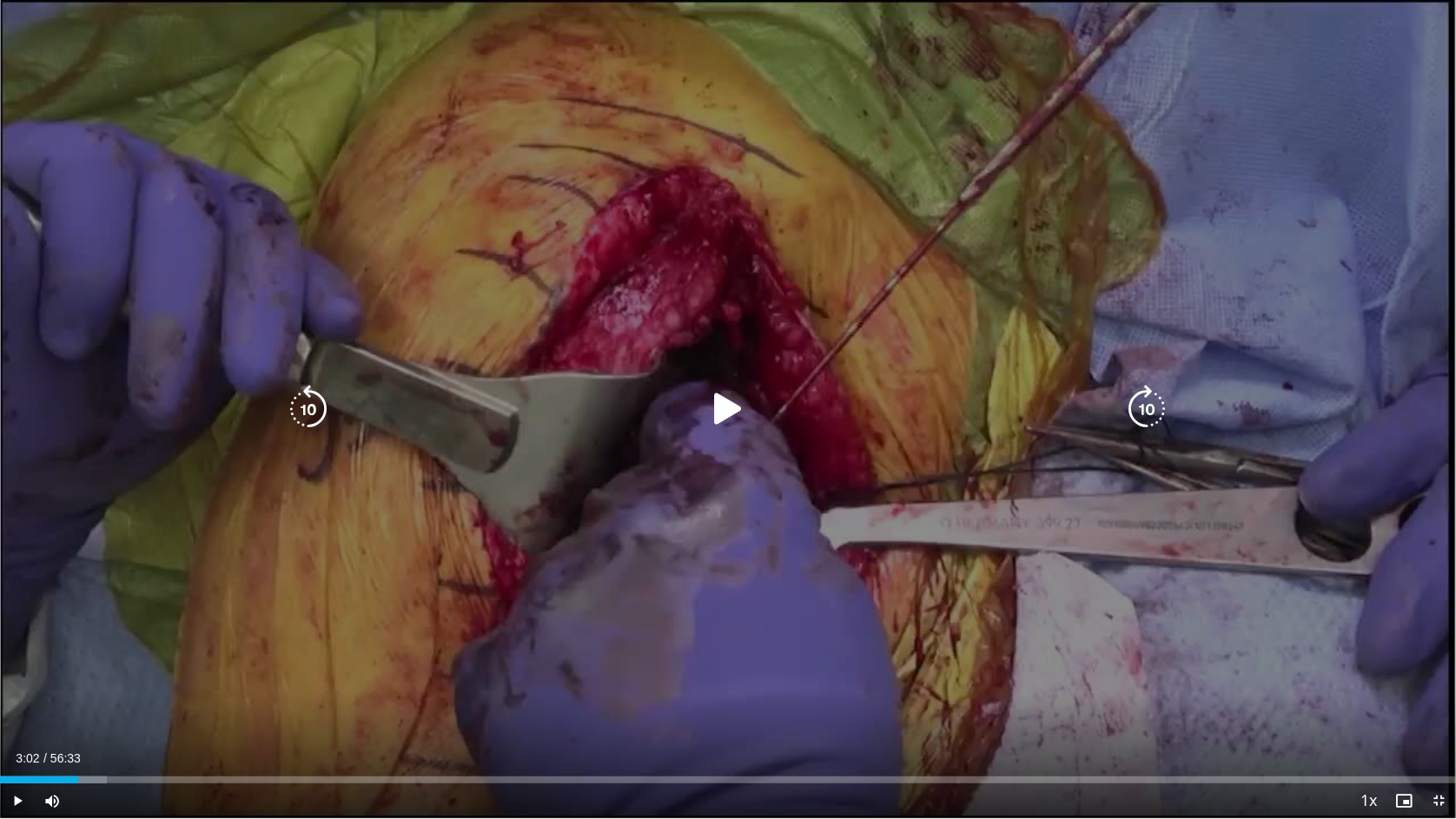
click at [157, 673] on div "10 seconds Tap to unmute" at bounding box center [728, 409] width 1456 height 818
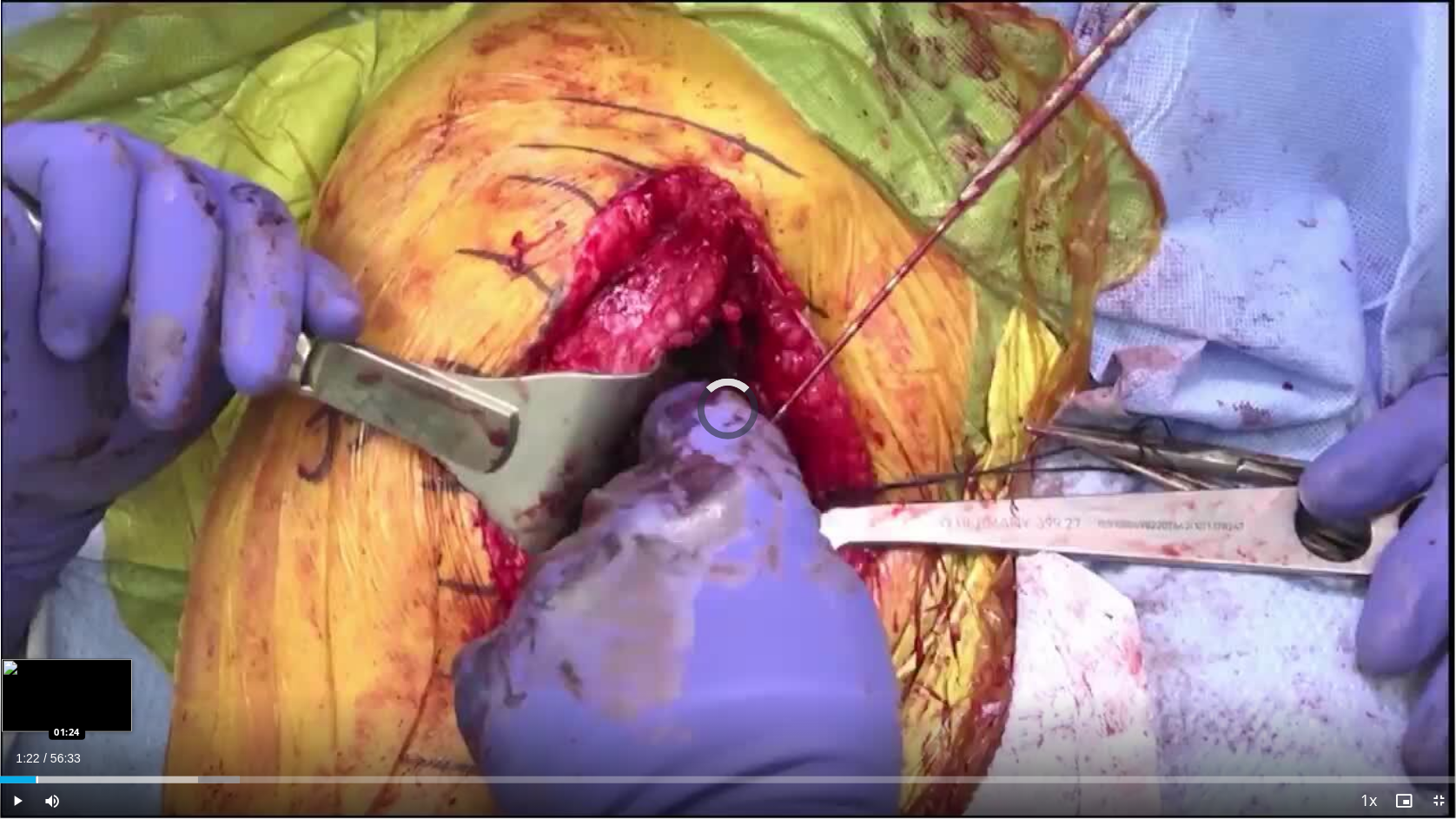
click at [36, 673] on div "Loaded : 16.48% 01:22 01:24" at bounding box center [728, 780] width 1456 height 7
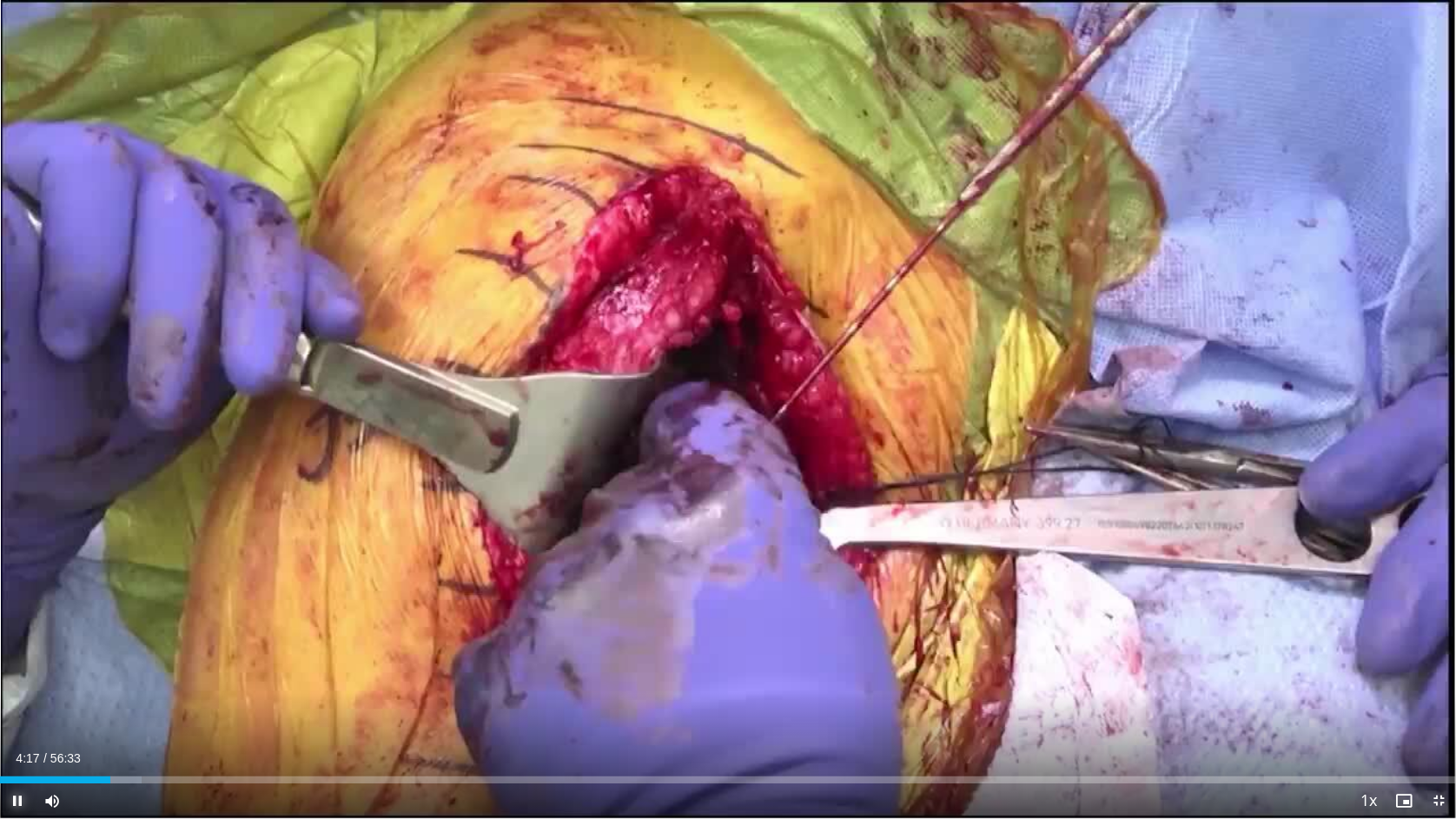
click at [15, 673] on span "Video Player" at bounding box center [17, 801] width 35 height 35
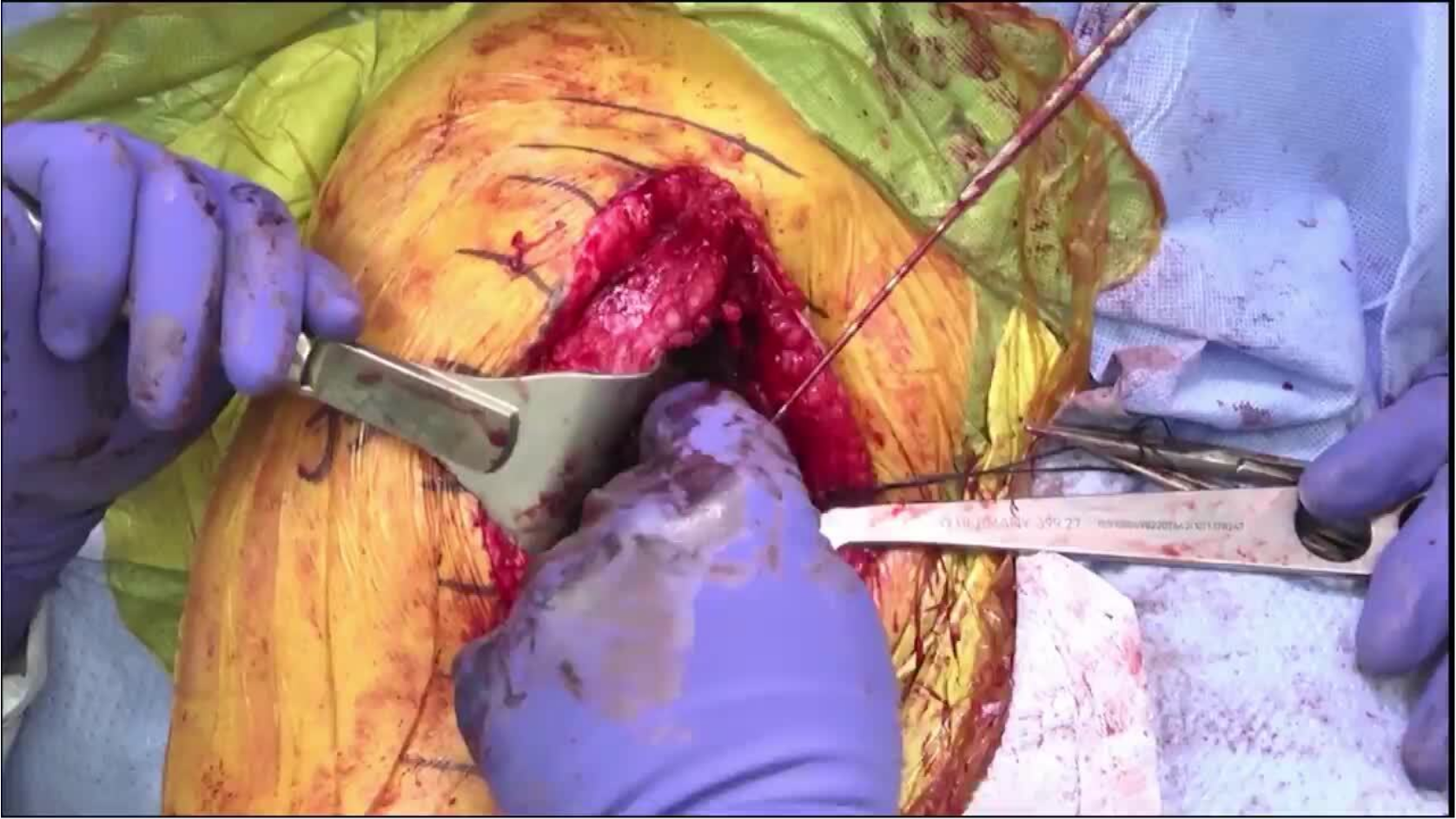
click at [15, 673] on div "10 seconds Tap to unmute" at bounding box center [728, 409] width 1456 height 818
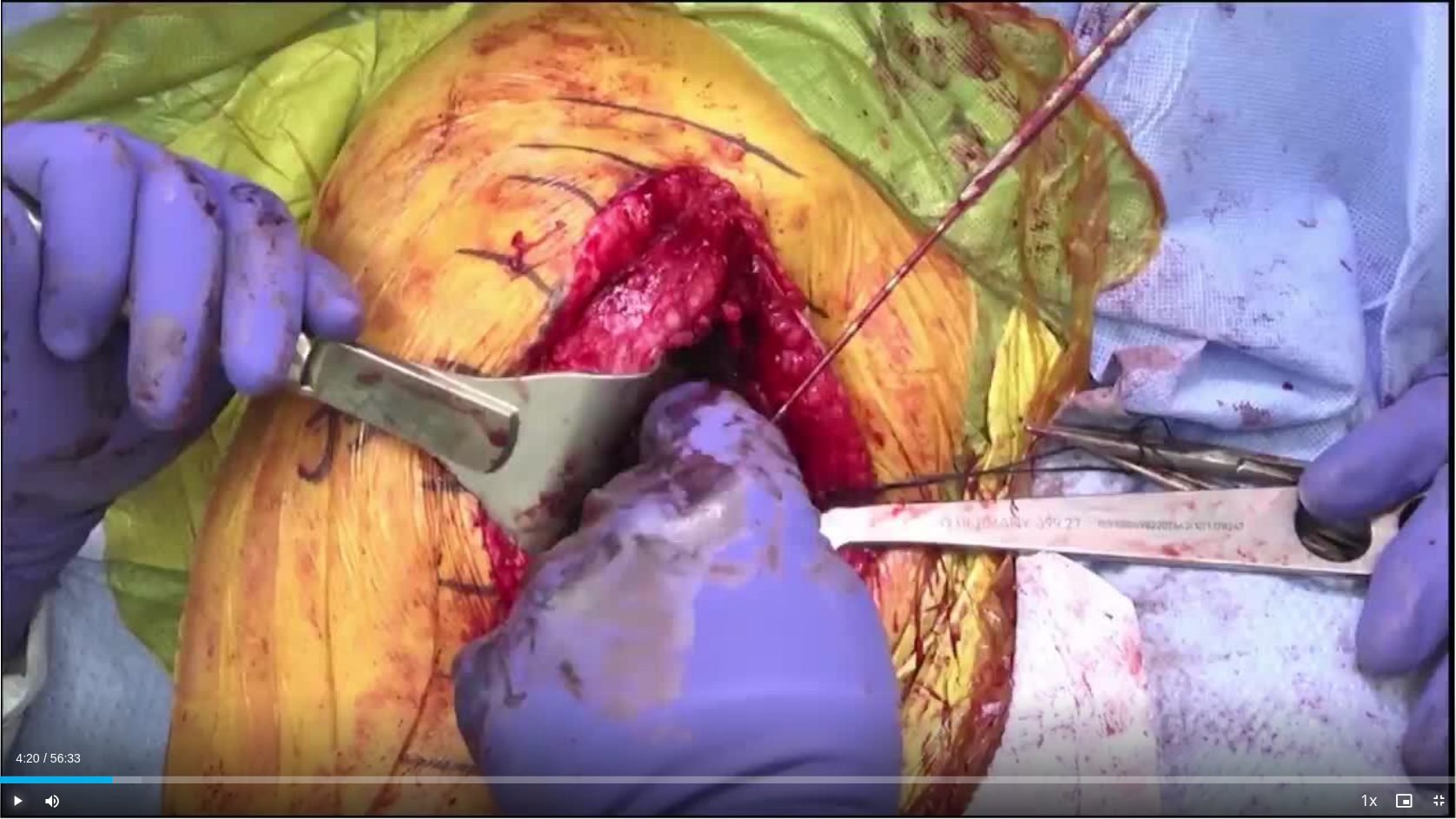
click at [12, 673] on span "Video Player" at bounding box center [17, 801] width 35 height 35
click at [11, 673] on video-js "**********" at bounding box center [728, 410] width 1456 height 819
click at [18, 673] on span "Video Player" at bounding box center [17, 801] width 35 height 35
click at [405, 673] on div "Loaded : 10.30% 04:42 15:38" at bounding box center [728, 775] width 1456 height 17
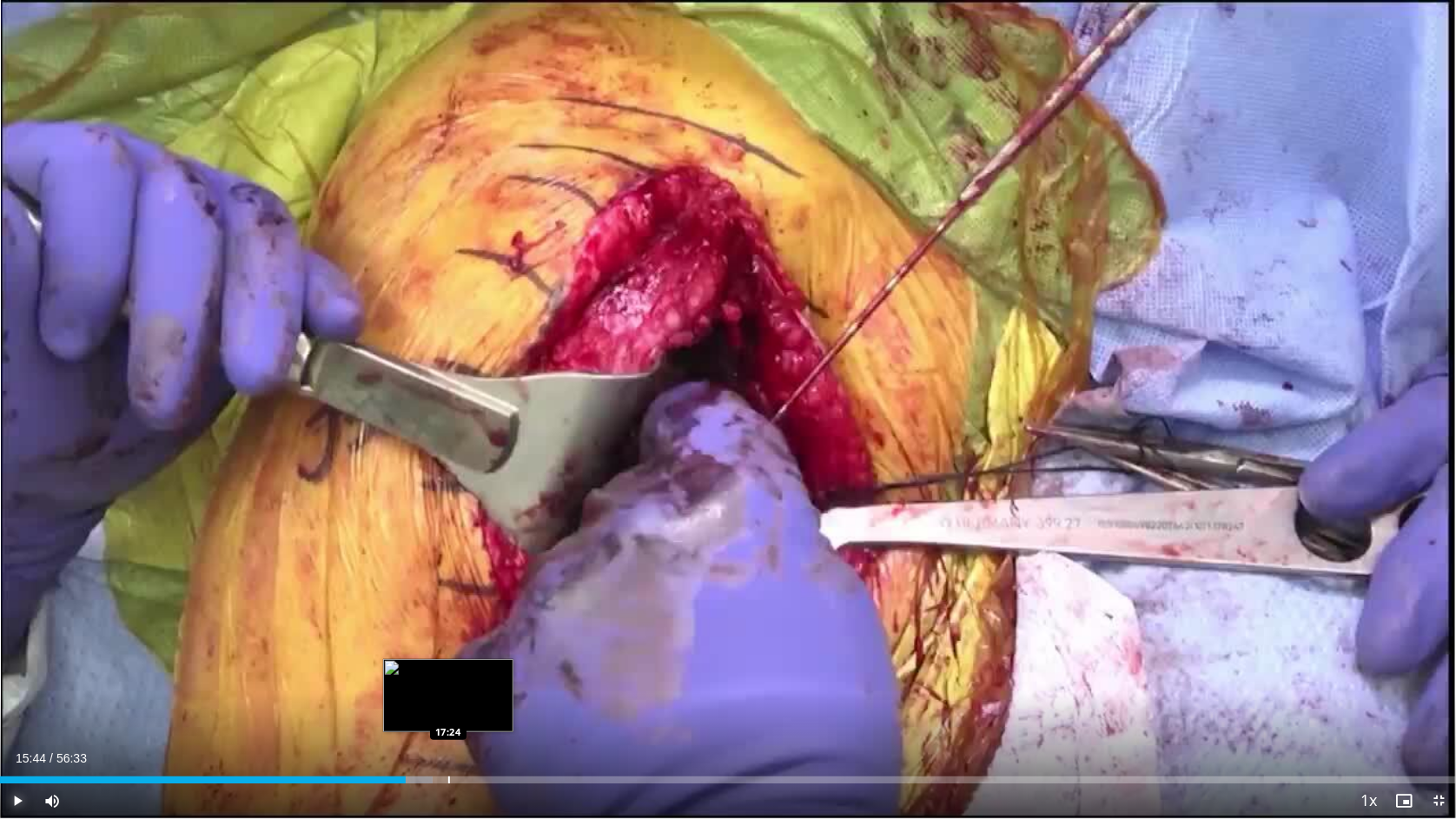
click at [447, 673] on div "Loaded : 29.72% 15:44 17:24" at bounding box center [728, 775] width 1456 height 17
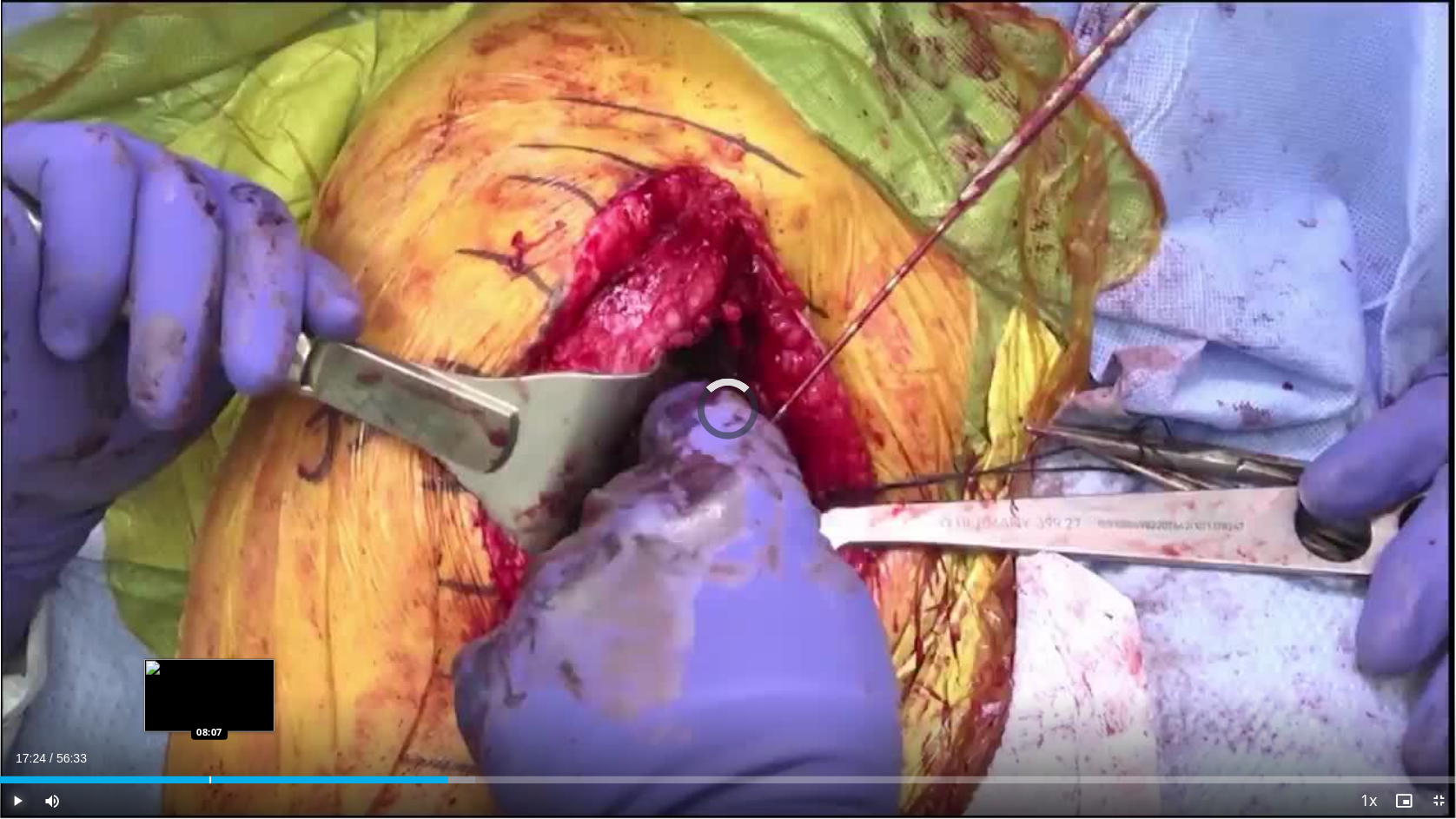
click at [207, 673] on div "Loaded : 32.66% 17:24 08:07" at bounding box center [728, 775] width 1456 height 17
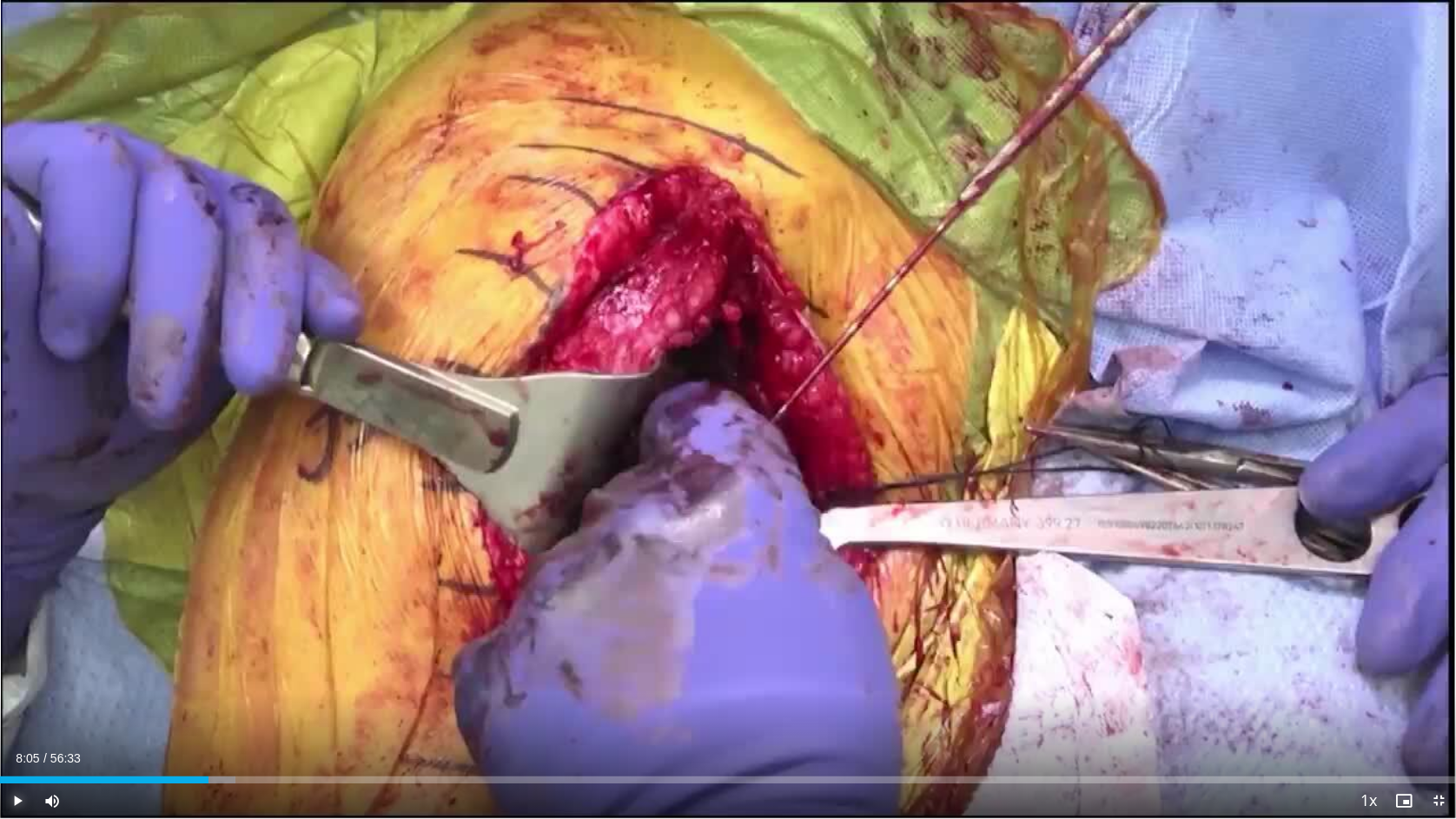
click at [13, 673] on span "Video Player" at bounding box center [17, 801] width 35 height 35
click at [318, 673] on div "Loaded : 16.80% 08:29 12:12" at bounding box center [728, 780] width 1456 height 7
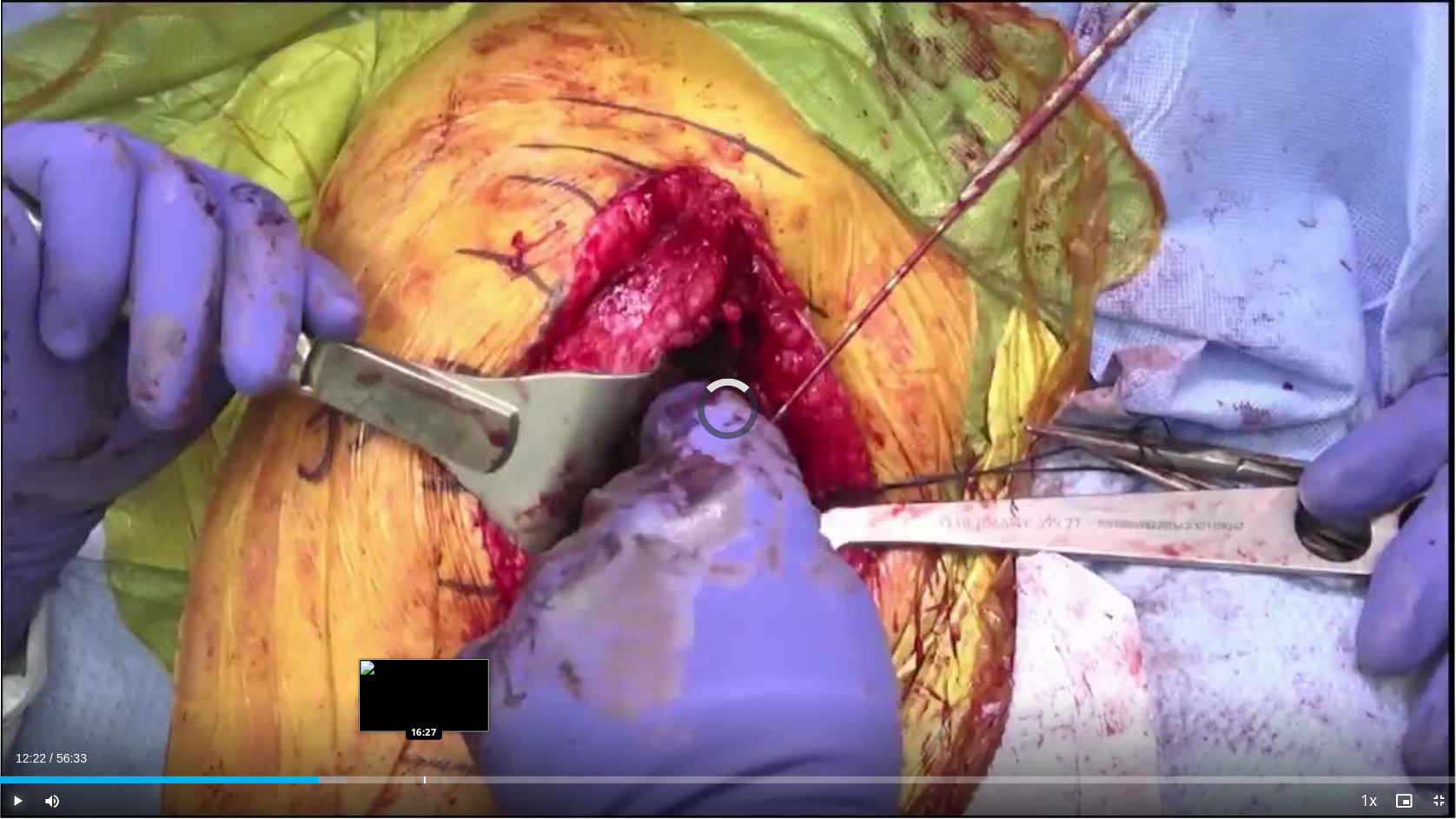
click at [423, 673] on div "Loaded : 23.83% 12:22 16:27" at bounding box center [728, 775] width 1456 height 17
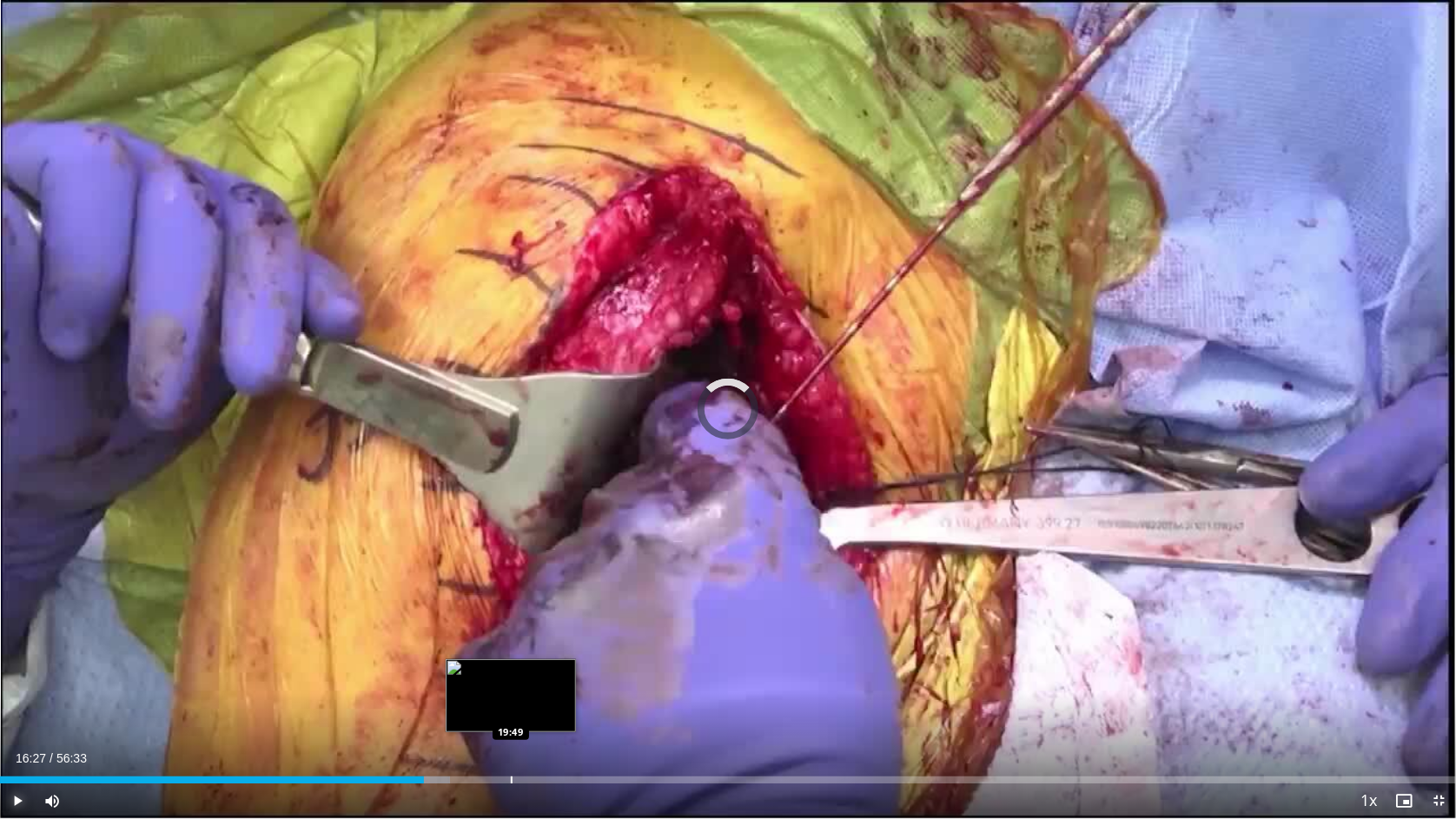
click at [511, 673] on div "Progress Bar" at bounding box center [511, 780] width 2 height 7
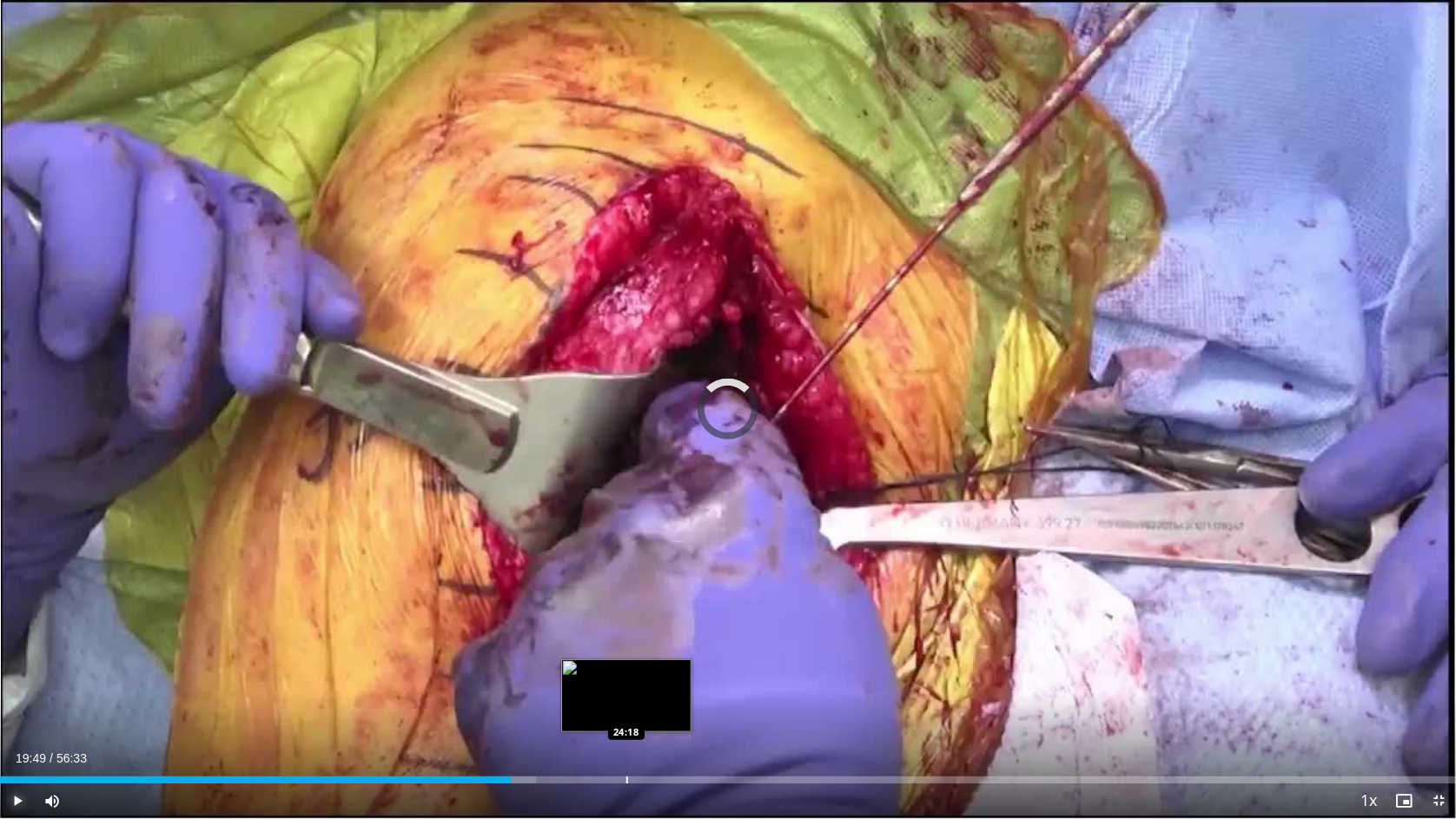
click at [626, 673] on div "Progress Bar" at bounding box center [627, 780] width 2 height 7
click at [600, 673] on div "Progress Bar" at bounding box center [601, 780] width 2 height 7
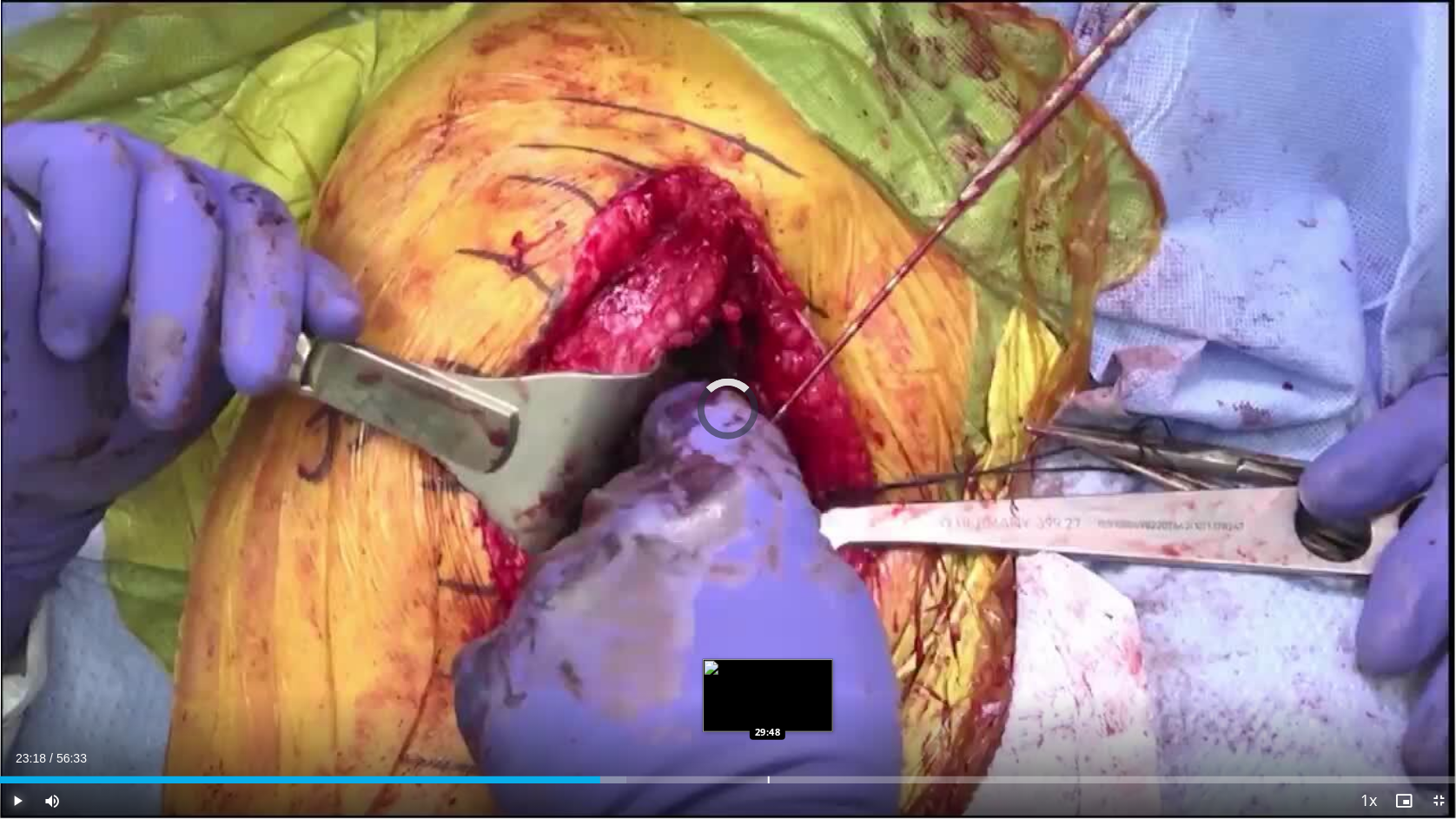
click at [768, 673] on div "Loaded : 43.03% 23:18 29:48" at bounding box center [728, 775] width 1456 height 17
click at [741, 673] on div "Loaded : 54.73% 29:50 28:48" at bounding box center [728, 775] width 1456 height 17
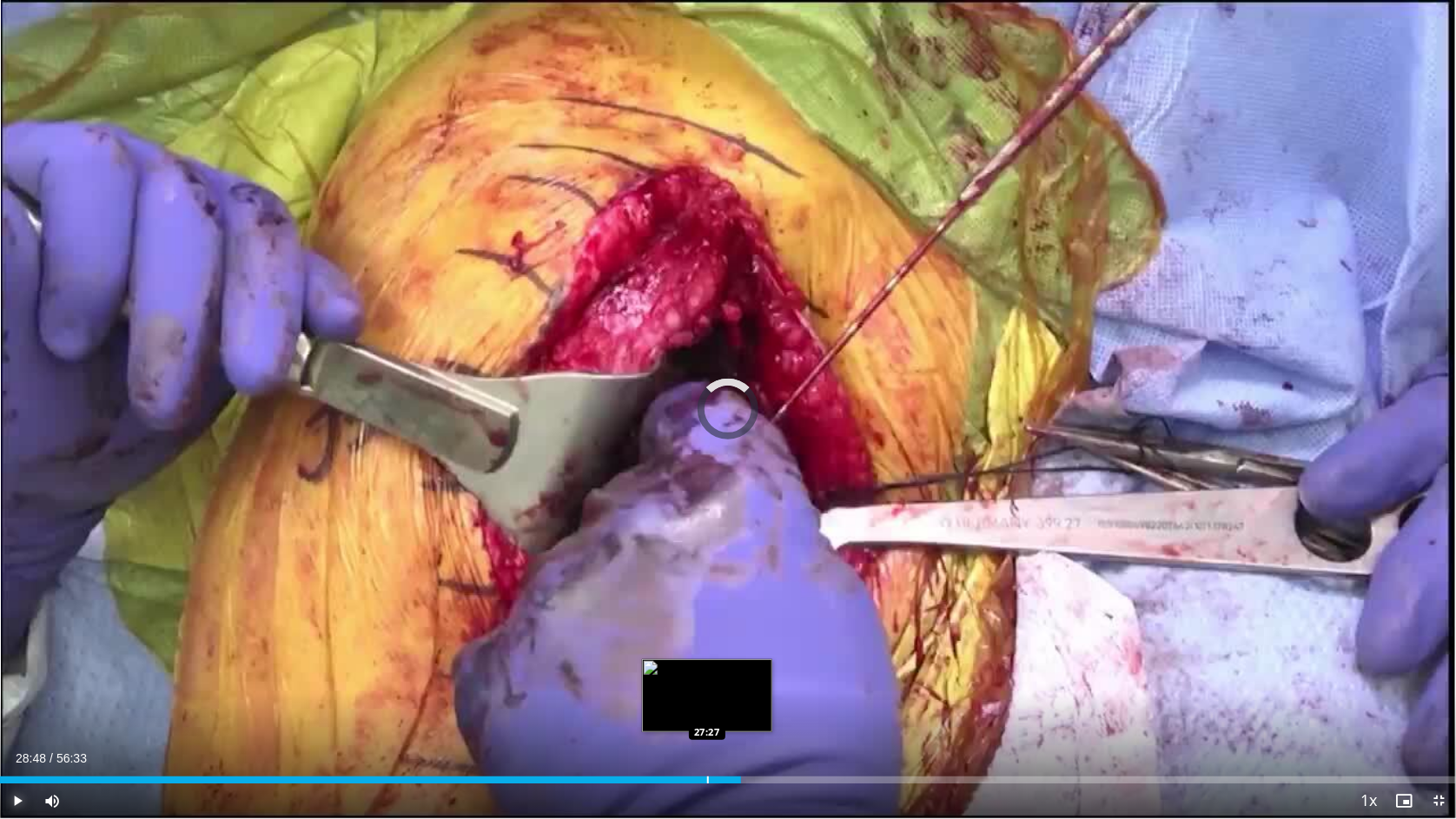
click at [707, 673] on div "Progress Bar" at bounding box center [708, 780] width 2 height 7
click at [672, 673] on div "Progress Bar" at bounding box center [673, 780] width 2 height 7
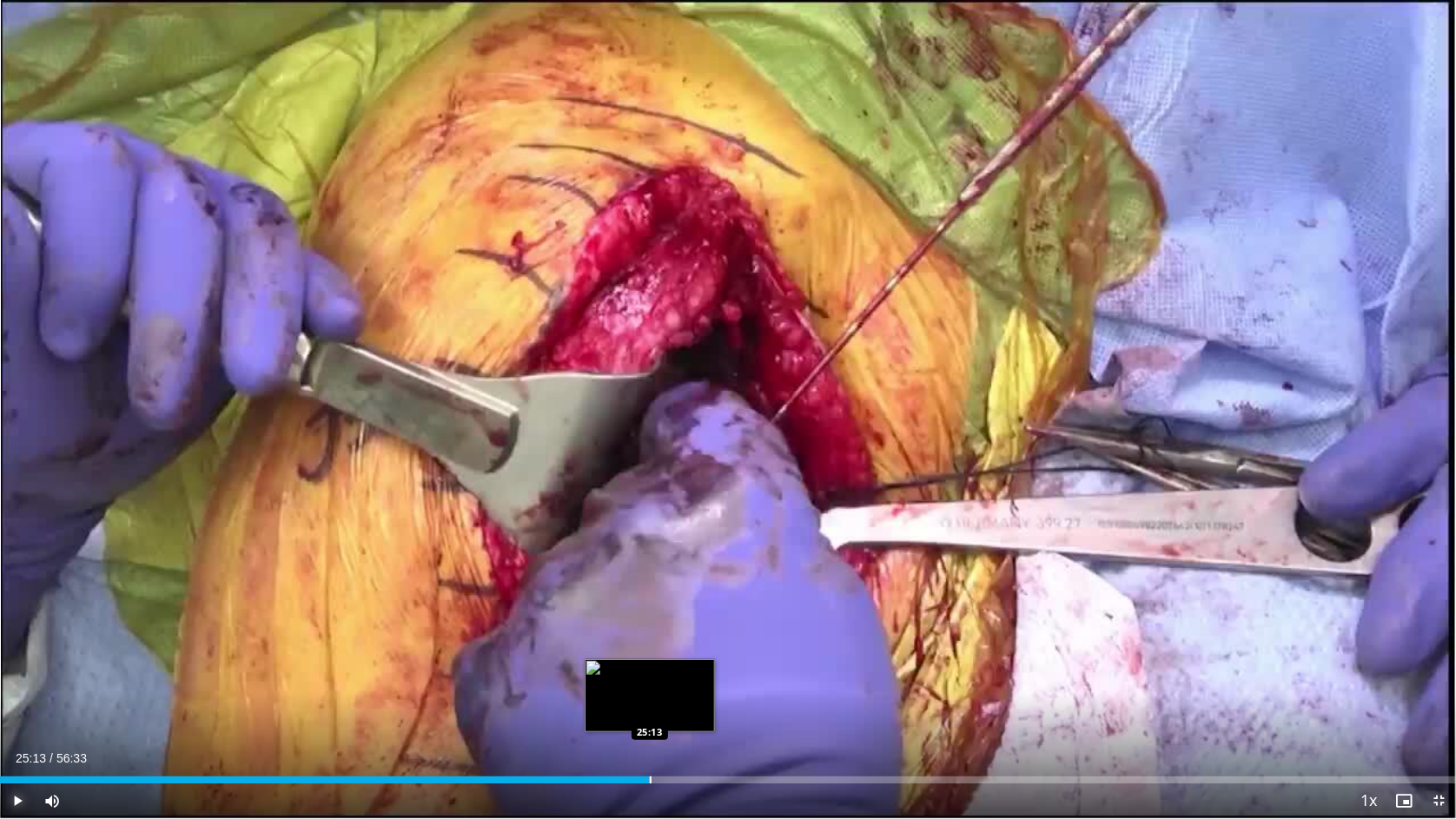
click at [650, 673] on div "Progress Bar" at bounding box center [651, 780] width 2 height 7
click at [633, 673] on div "Progress Bar" at bounding box center [634, 780] width 2 height 7
click at [624, 673] on div "Progress Bar" at bounding box center [625, 780] width 2 height 7
click at [615, 673] on div "Progress Bar" at bounding box center [616, 780] width 2 height 7
click at [611, 673] on div "Loaded : 42.14% 23:42 23:46" at bounding box center [728, 780] width 1456 height 7
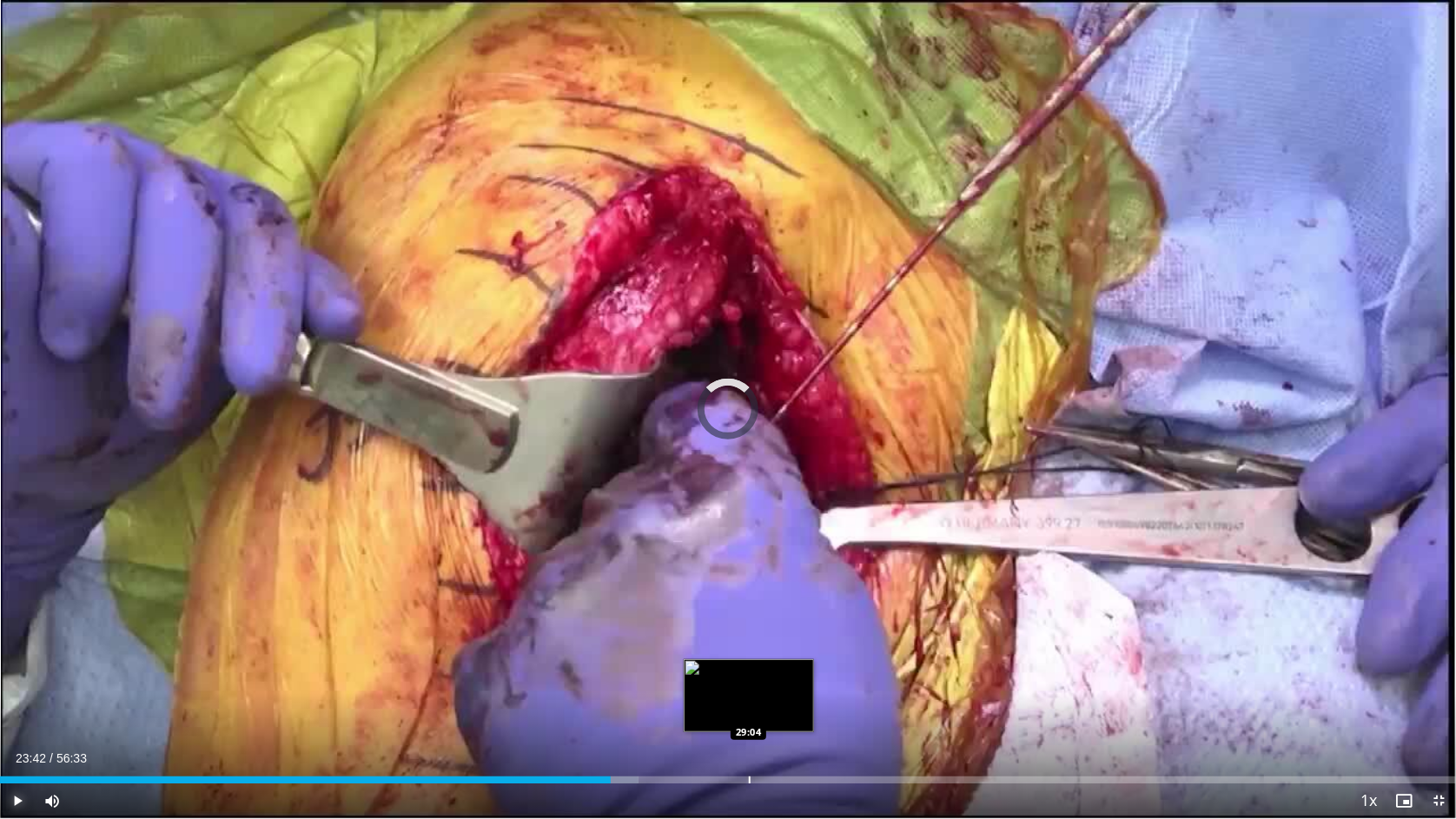
click at [755, 673] on div "Loaded : 43.84% 23:42 29:04" at bounding box center [728, 775] width 1456 height 17
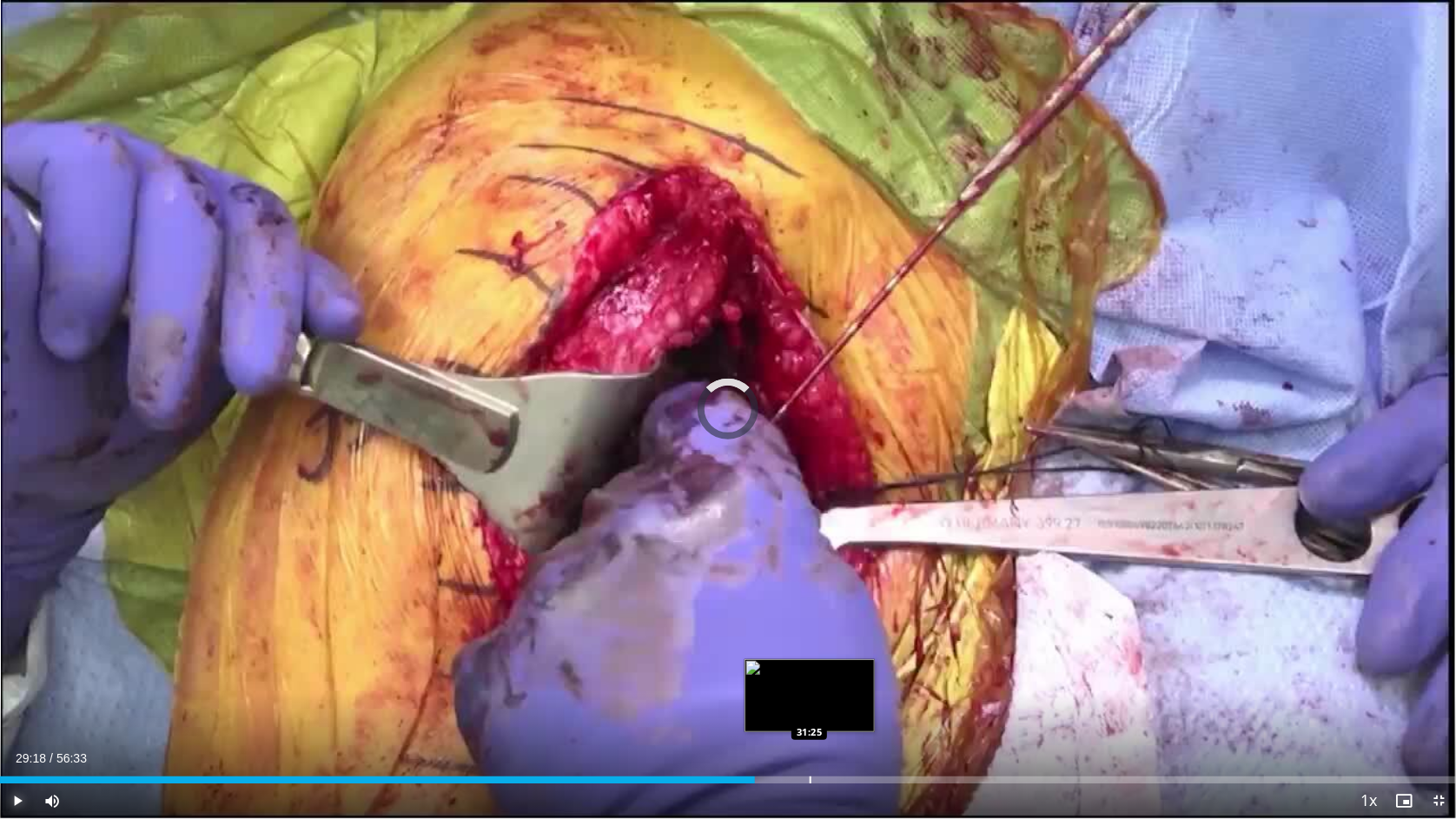
click at [809, 673] on div "Loaded : 0.00% 29:18 31:25" at bounding box center [728, 775] width 1456 height 17
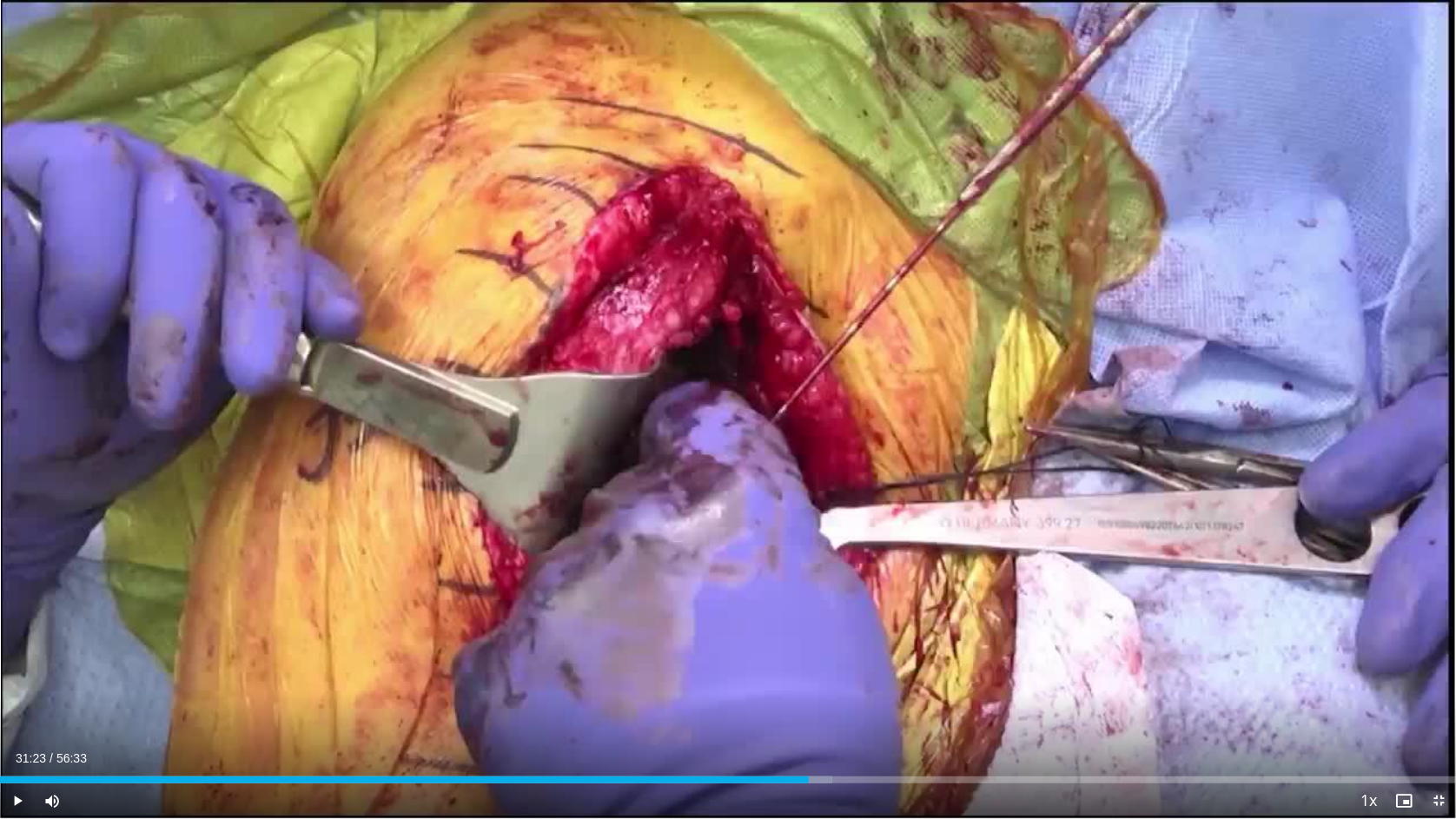
click at [1443, 673] on span "Video Player" at bounding box center [1439, 801] width 35 height 35
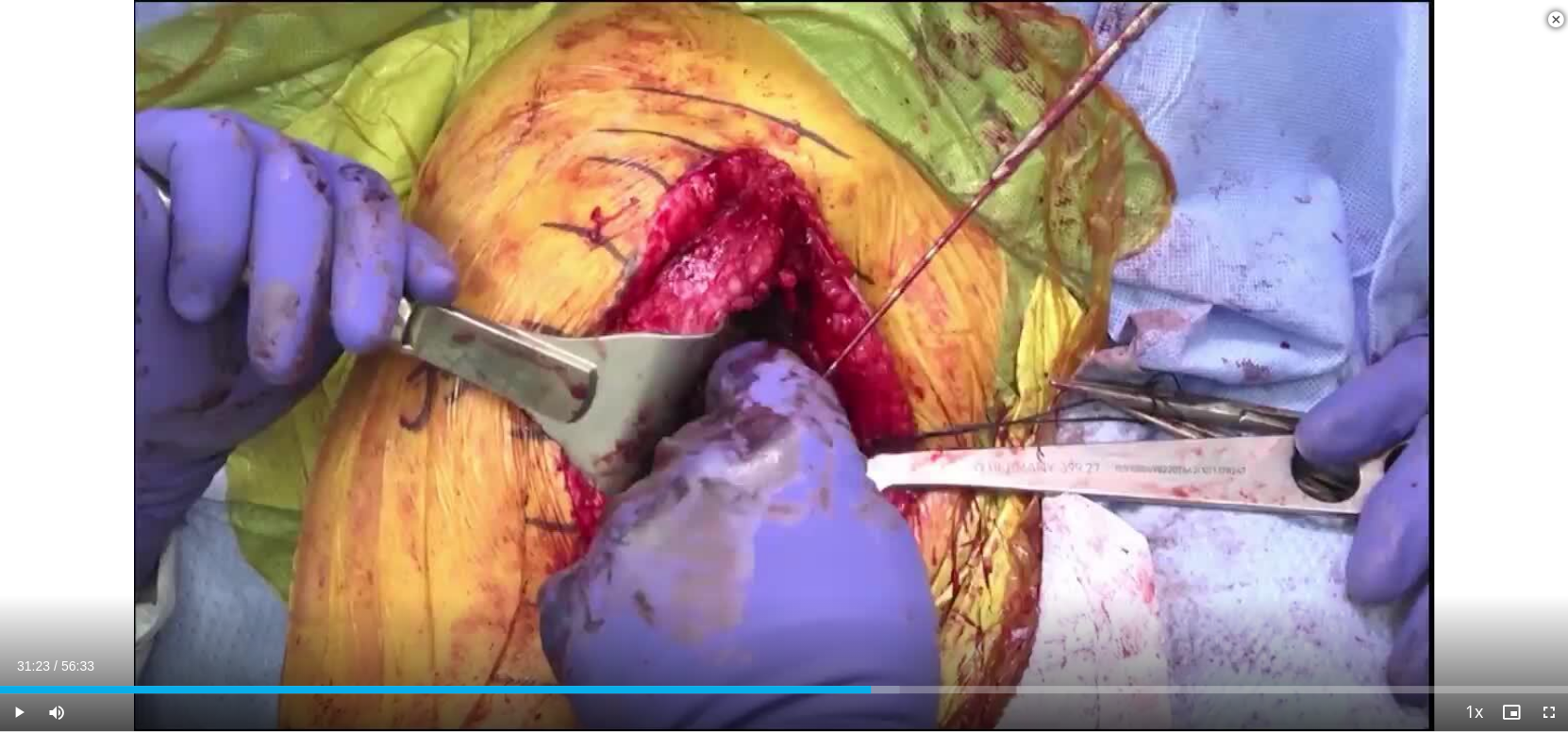
scroll to position [1603, 0]
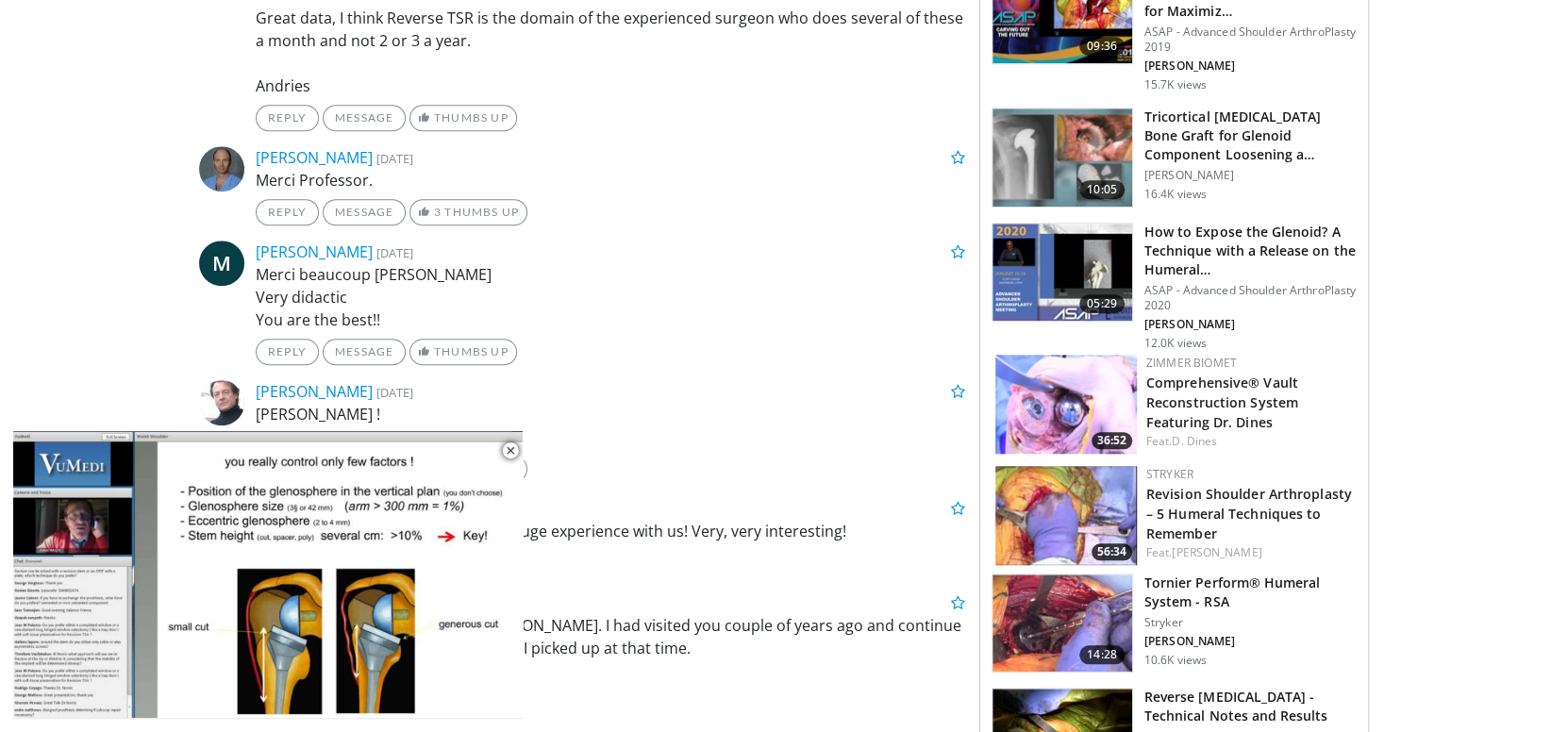
scroll to position [1037, 0]
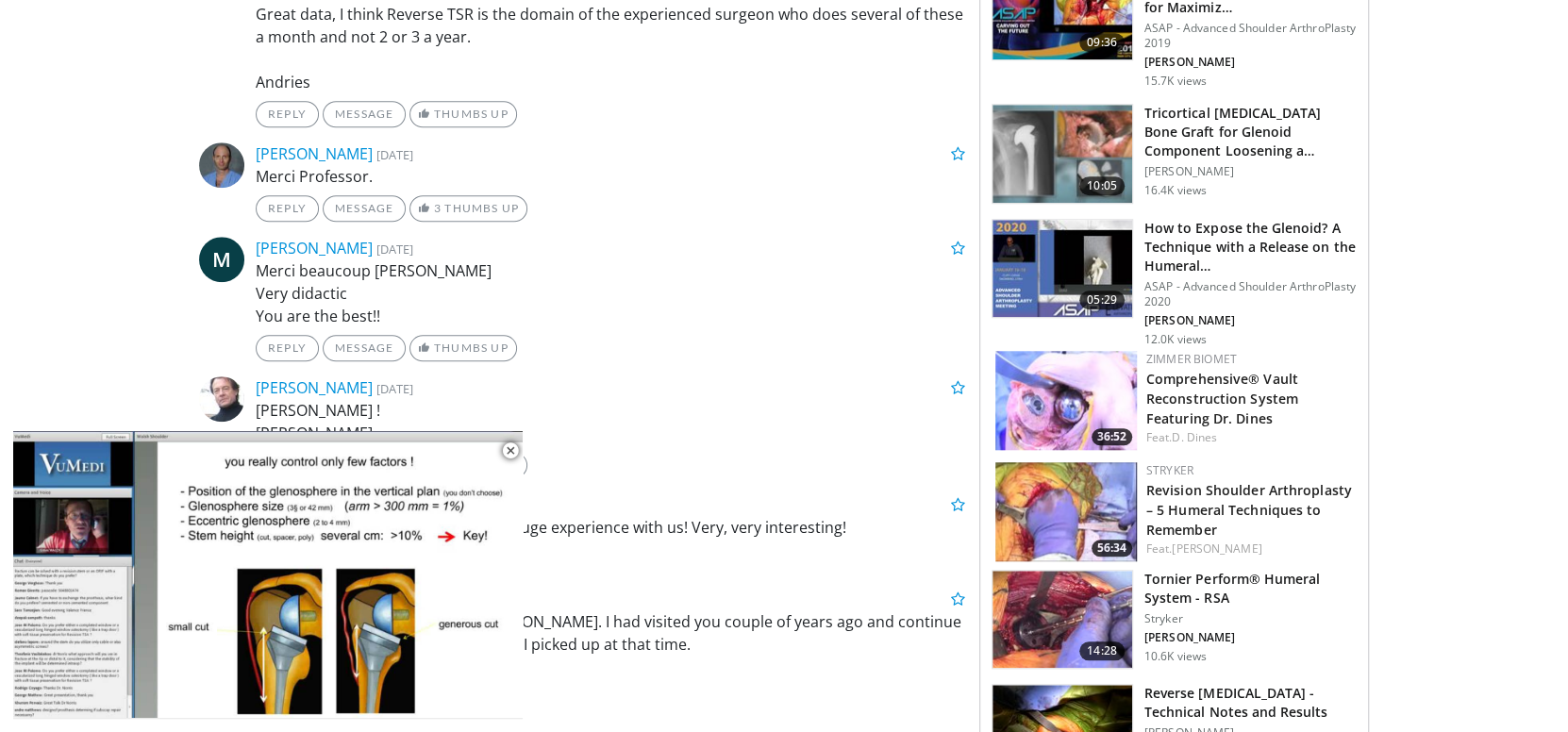
click at [1083, 462] on img at bounding box center [1066, 511] width 142 height 99
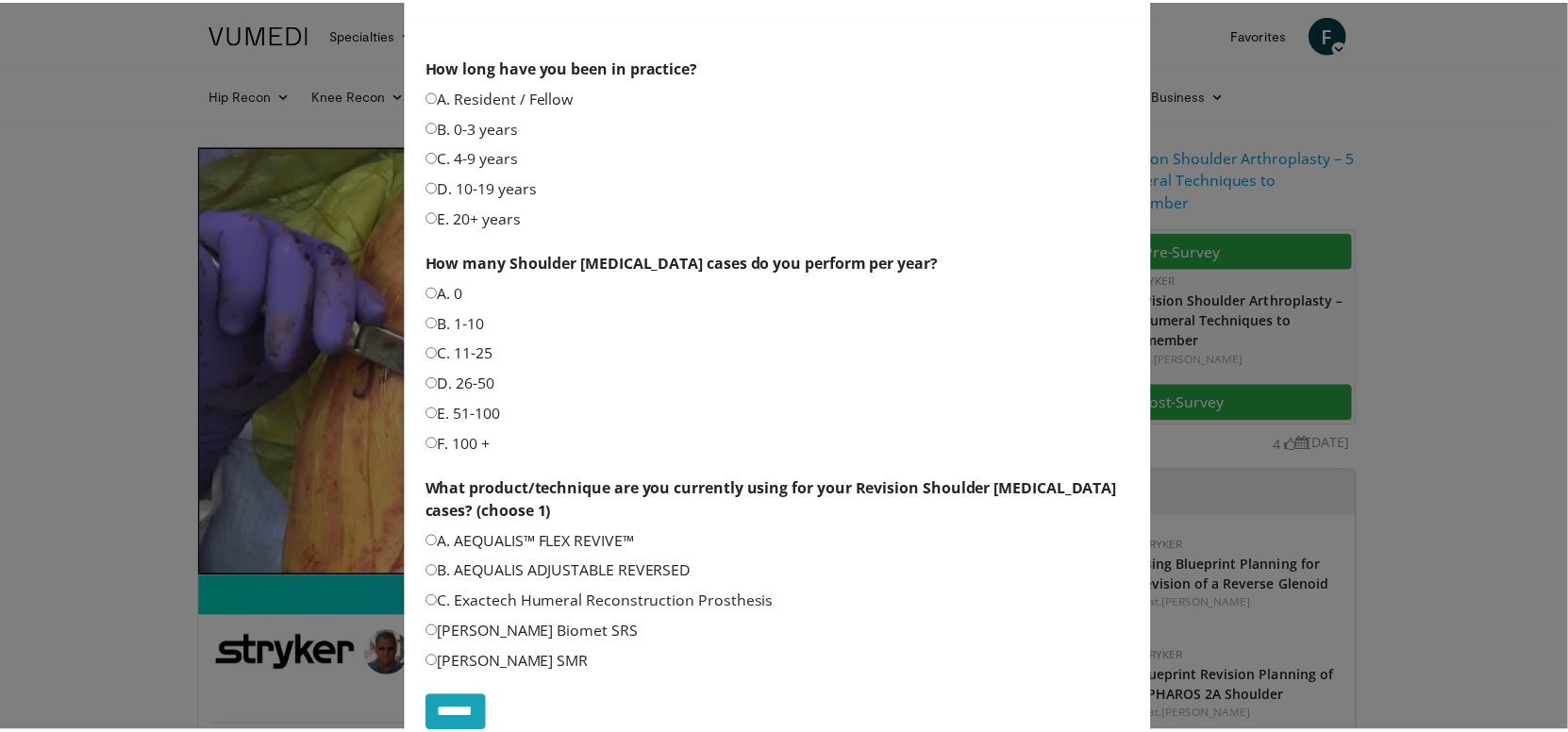
scroll to position [290, 0]
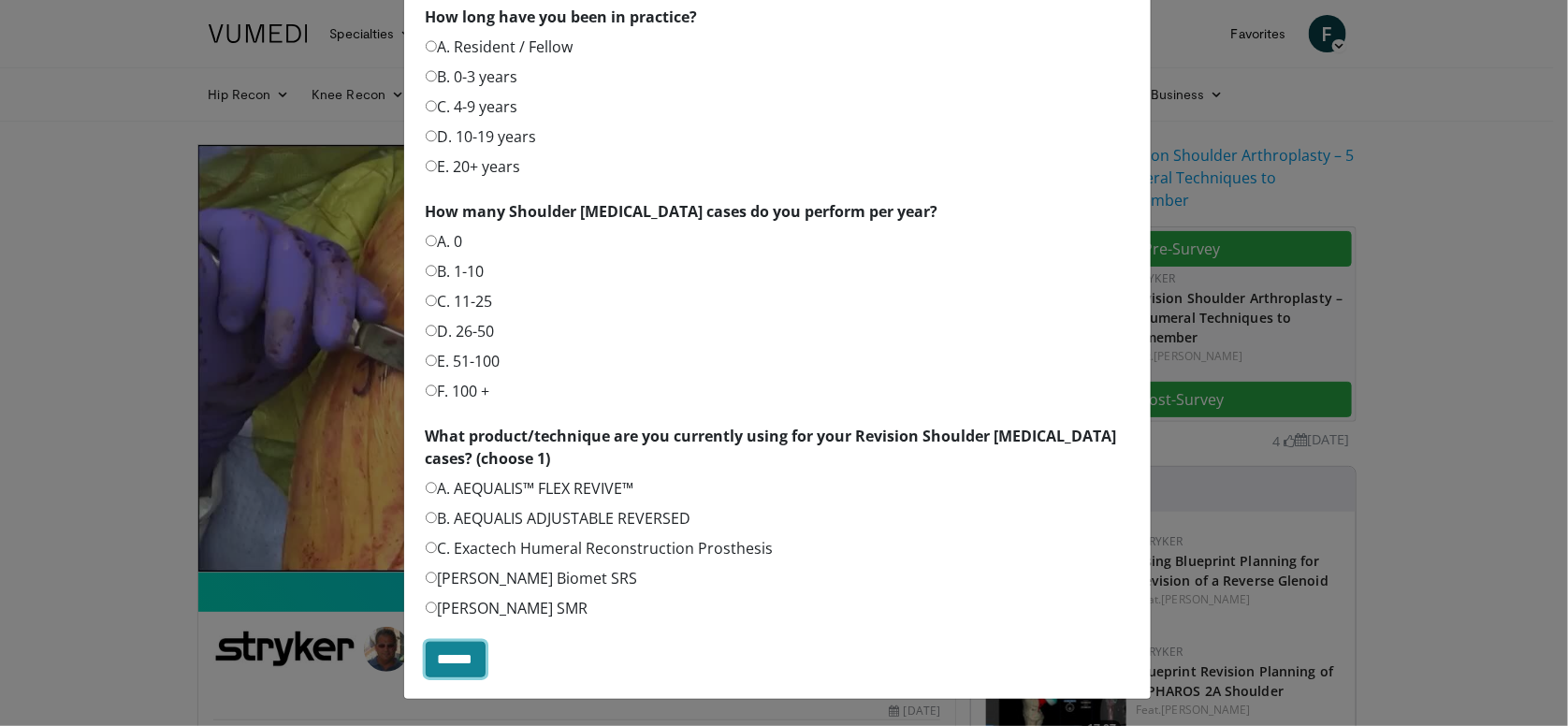
drag, startPoint x: 465, startPoint y: 658, endPoint x: 434, endPoint y: 643, distance: 34.4
click at [465, 658] on input "******" at bounding box center [456, 659] width 60 height 36
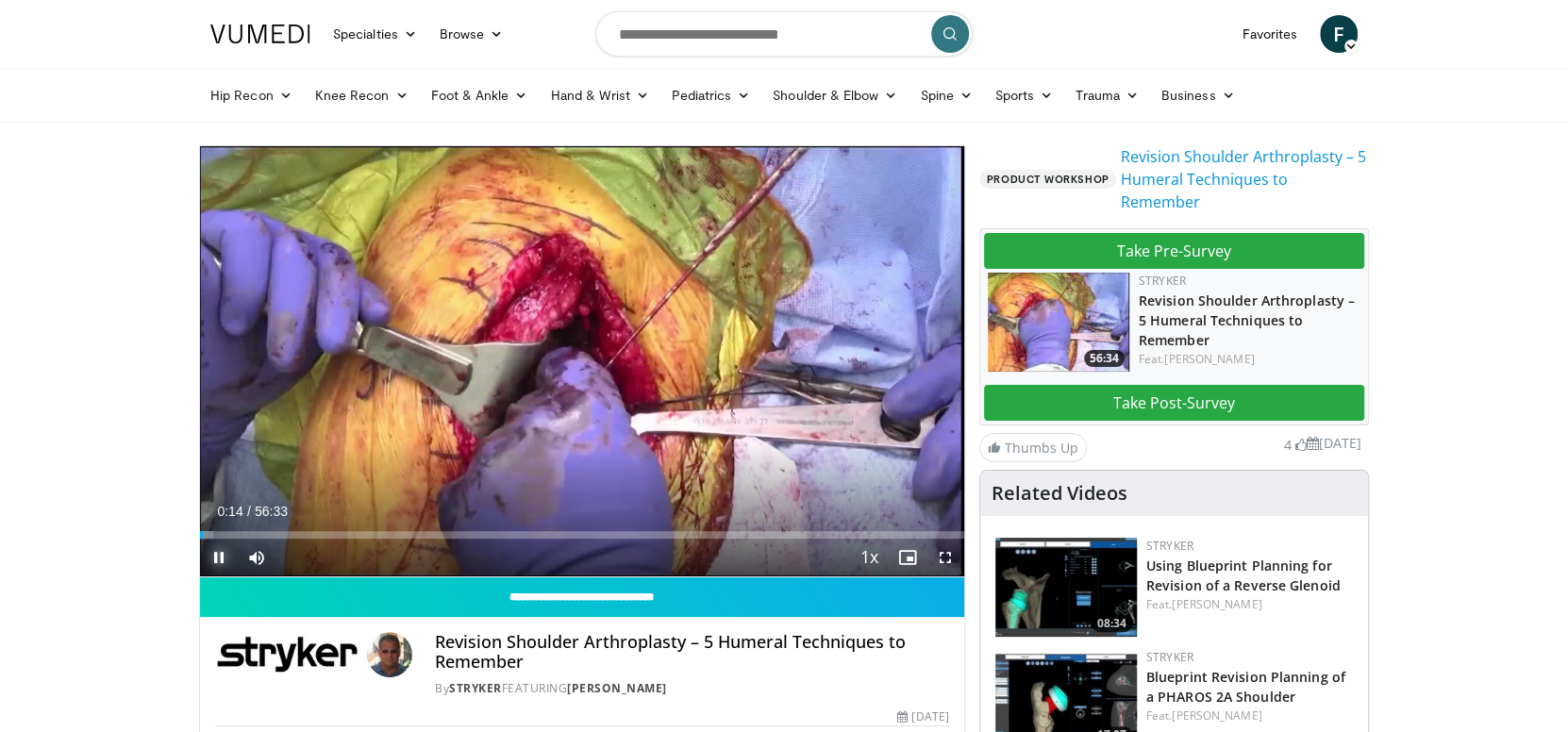
click at [217, 554] on span "Video Player" at bounding box center [219, 557] width 38 height 38
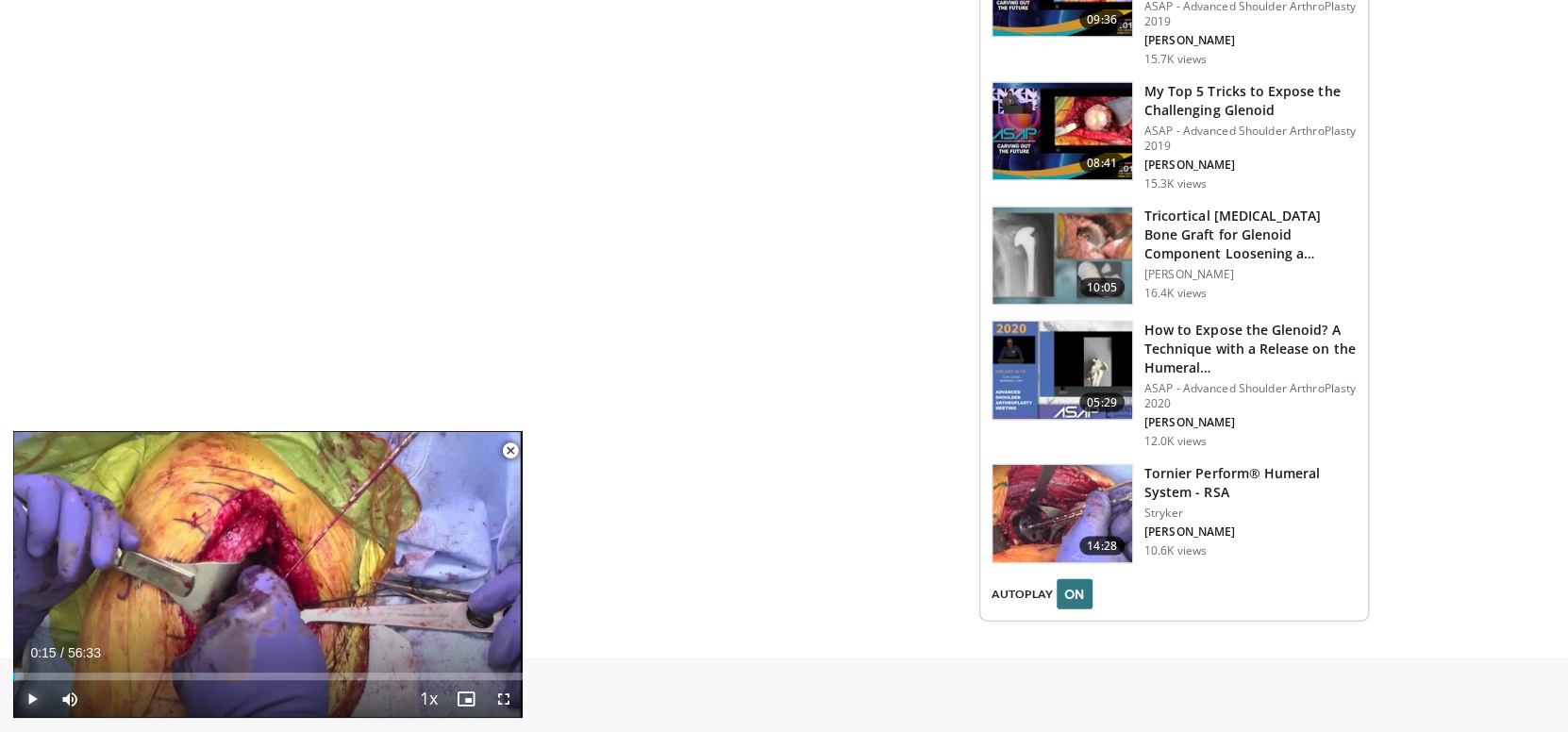
scroll to position [2421, 0]
